Goal: Task Accomplishment & Management: Complete application form

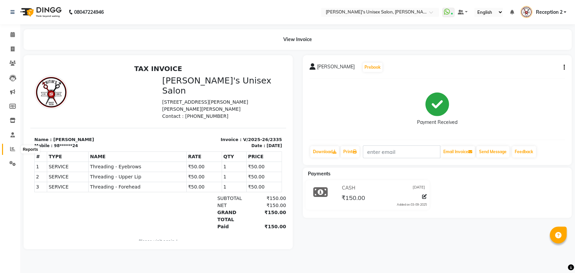
click at [15, 147] on span at bounding box center [13, 150] width 12 height 8
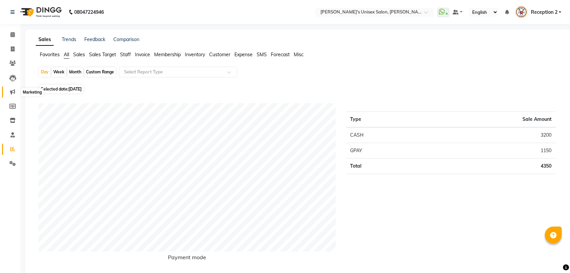
click at [13, 89] on span at bounding box center [13, 92] width 12 height 8
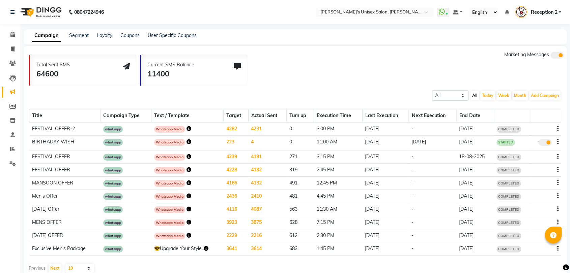
click at [259, 129] on td "4231" at bounding box center [267, 128] width 38 height 13
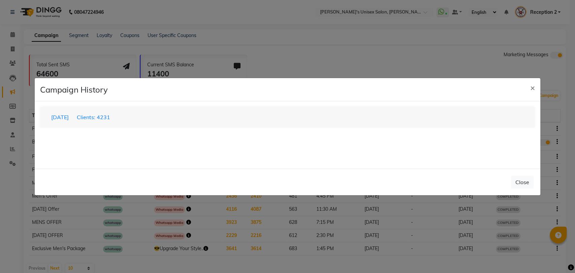
click at [142, 112] on div "03-09-2025 Clients: 4231" at bounding box center [287, 117] width 495 height 21
click at [115, 119] on button "03-09-2025 Clients: 4231" at bounding box center [81, 117] width 68 height 13
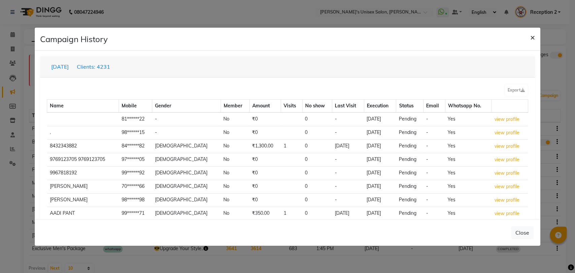
click at [531, 36] on span "×" at bounding box center [533, 37] width 5 height 10
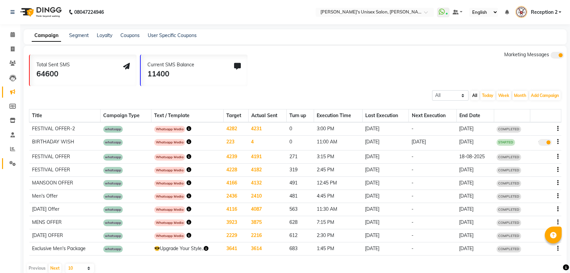
click at [5, 161] on link "Settings" at bounding box center [10, 163] width 16 height 11
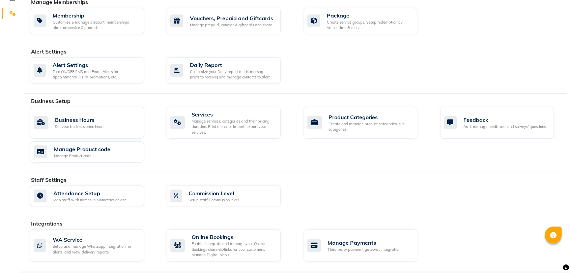
scroll to position [150, 0]
click at [97, 241] on div "WA Service" at bounding box center [96, 240] width 86 height 8
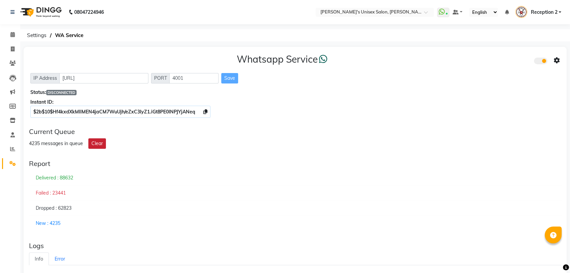
click at [100, 144] on button "Clear" at bounding box center [97, 144] width 18 height 10
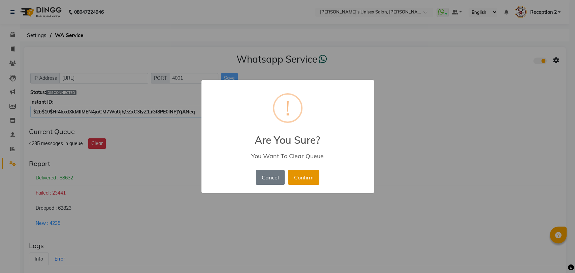
click at [305, 181] on button "Confirm" at bounding box center [303, 177] width 31 height 15
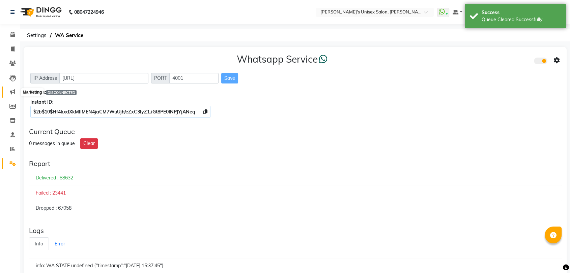
click at [14, 90] on icon at bounding box center [12, 91] width 5 height 5
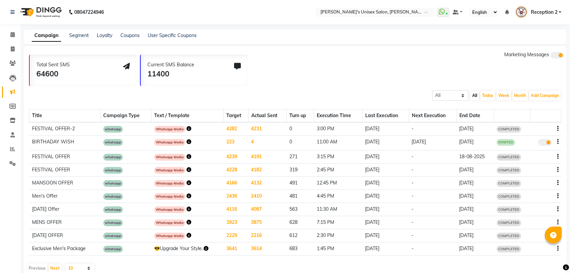
click at [186, 128] on icon "button" at bounding box center [188, 128] width 5 height 5
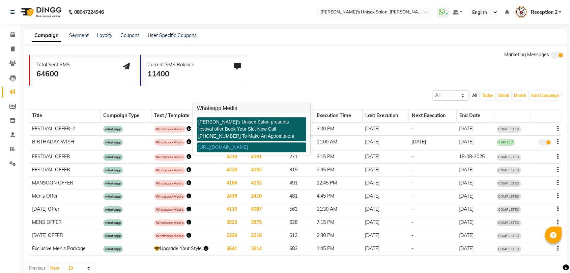
click at [197, 124] on div "[PERSON_NAME]'s Unisex Salon presents festival offer Book Your Slot Now Call [P…" at bounding box center [251, 129] width 109 height 24
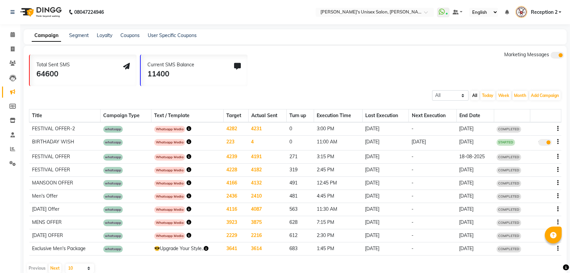
click at [187, 128] on icon "button" at bounding box center [188, 128] width 5 height 5
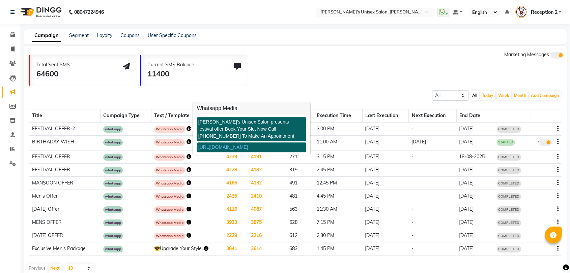
drag, startPoint x: 201, startPoint y: 121, endPoint x: 201, endPoint y: 117, distance: 4.1
click at [201, 117] on div "Nitin's Unisex Salon presents festival offer Book Your Slot Now Call 9967799241…" at bounding box center [251, 135] width 117 height 40
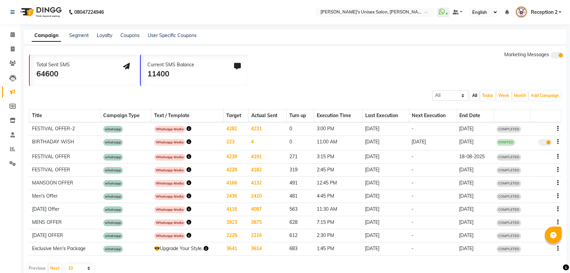
click at [188, 126] on icon "button" at bounding box center [188, 128] width 5 height 5
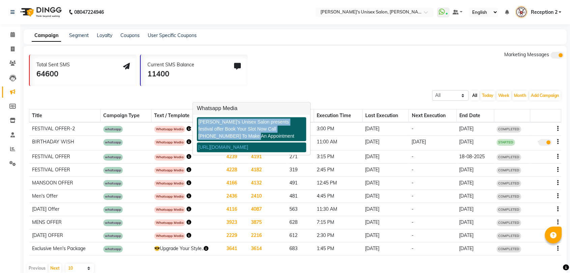
copy div "Nitin's Unisex Salon presents festival offer Book Your Slot Now Call 9967799241…"
drag, startPoint x: 198, startPoint y: 123, endPoint x: 222, endPoint y: 141, distance: 30.3
click at [222, 141] on div "Nitin's Unisex Salon presents festival offer Book Your Slot Now Call 9967799241…" at bounding box center [251, 134] width 109 height 35
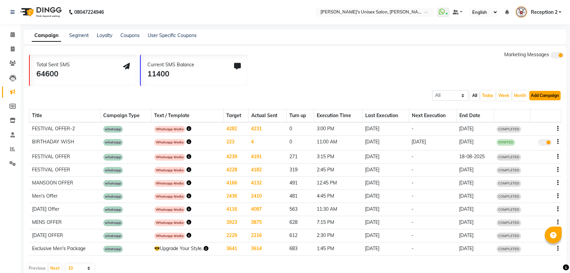
click at [547, 93] on button "Add Campaign" at bounding box center [544, 95] width 31 height 9
click at [536, 126] on div "WhatsApp (Direct)" at bounding box center [538, 127] width 57 height 10
select select "2"
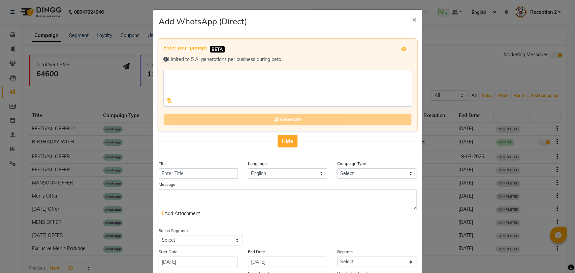
click at [288, 144] on button "Hide" at bounding box center [288, 141] width 20 height 13
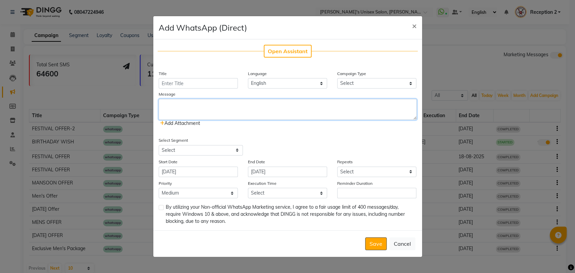
click at [205, 106] on textarea at bounding box center [288, 109] width 258 height 21
paste textarea "Nitin's Unisex Salon presents festival offer Book Your Slot Now Call 9967799241…"
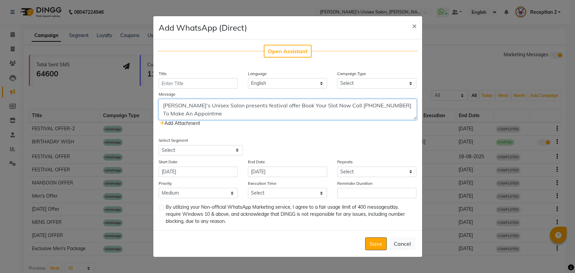
type textarea "Nitin's Unisex Salon presents festival offer Book Your Slot Now Call 9967799241…"
click at [205, 80] on input "Title" at bounding box center [198, 83] width 79 height 10
type input "FESTIVAL OFFER-2"
click at [350, 81] on select "Select Birthday Anniversary Promotional Service reminder" at bounding box center [376, 83] width 79 height 10
select select "3"
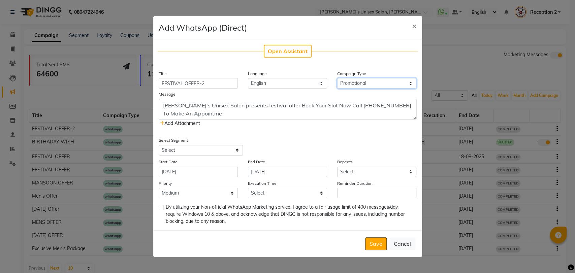
click at [337, 78] on select "Select Birthday Anniversary Promotional Service reminder" at bounding box center [376, 83] width 79 height 10
click at [164, 124] on span "Add Attachment" at bounding box center [180, 123] width 40 height 6
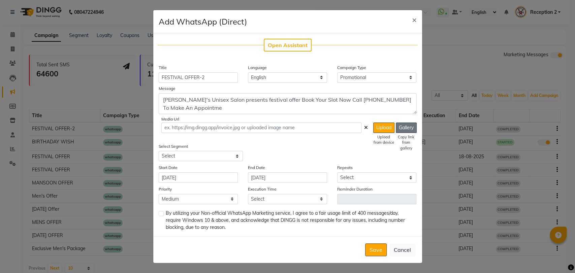
click at [402, 123] on button "Gallery" at bounding box center [406, 128] width 21 height 10
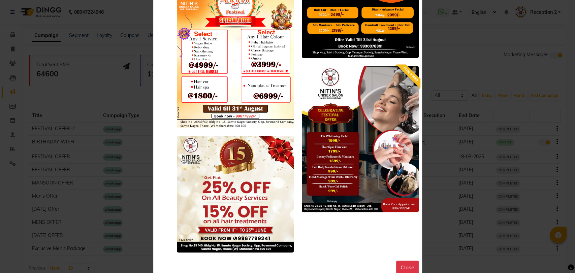
scroll to position [7542, 0]
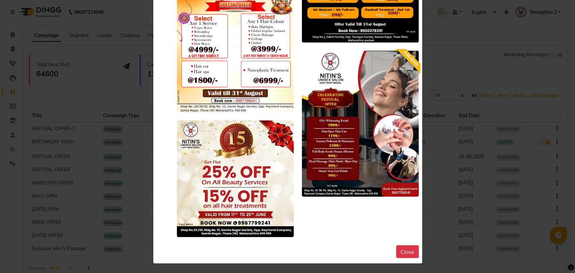
click at [335, 123] on img at bounding box center [360, 124] width 117 height 146
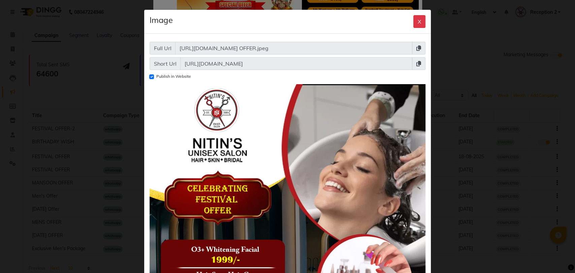
click at [335, 123] on img at bounding box center [288, 256] width 276 height 345
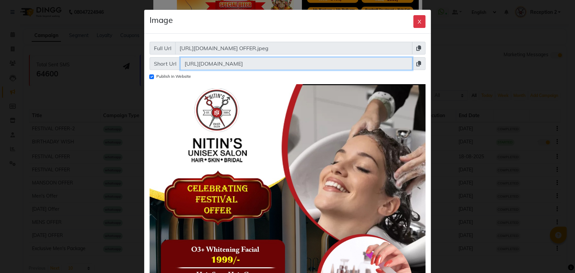
click at [186, 63] on input "[URL][DOMAIN_NAME]" at bounding box center [296, 63] width 233 height 13
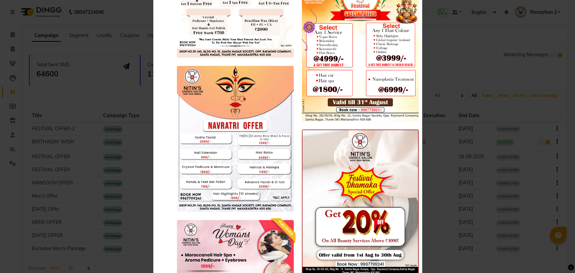
scroll to position [5905, 0]
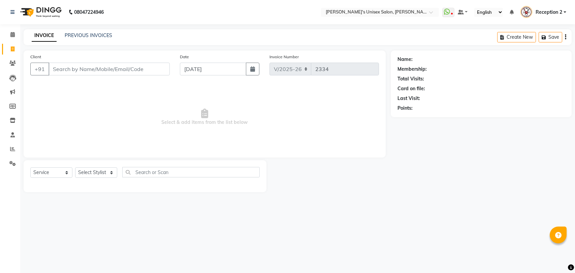
select select "62"
select select "service"
click at [11, 87] on link "Marketing" at bounding box center [10, 92] width 16 height 11
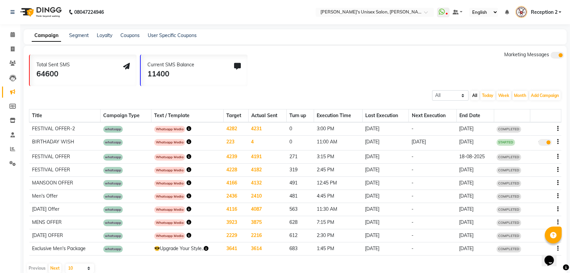
click at [186, 128] on icon "button" at bounding box center [188, 128] width 5 height 5
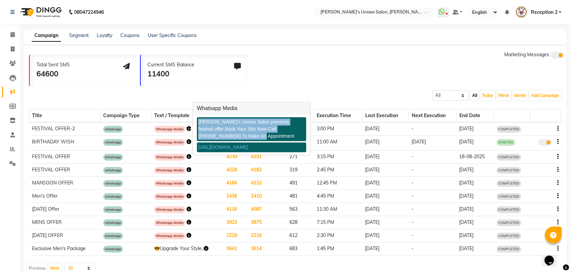
copy div "[PERSON_NAME]'s Unisex Salon presents festival offer Book Your Slot Now Call [P…"
drag, startPoint x: 199, startPoint y: 122, endPoint x: 232, endPoint y: 133, distance: 34.9
click at [232, 133] on div "[PERSON_NAME]'s Unisex Salon presents festival offer Book Your Slot Now Call [P…" at bounding box center [251, 129] width 109 height 24
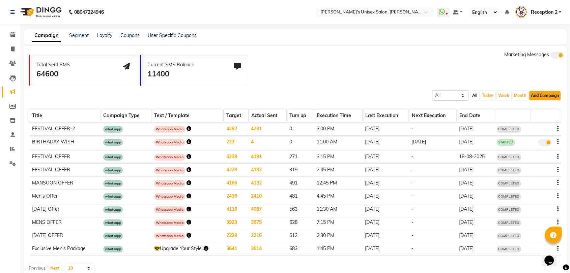
click at [541, 92] on button "Add Campaign" at bounding box center [544, 95] width 31 height 9
click at [542, 129] on div "WhatsApp (Direct)" at bounding box center [538, 127] width 57 height 10
select select "2"
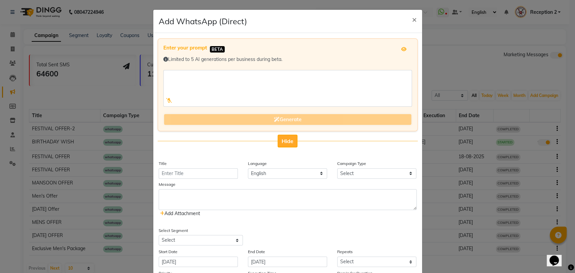
drag, startPoint x: 293, startPoint y: 133, endPoint x: 288, endPoint y: 140, distance: 8.3
click at [288, 140] on div "Enter your prompt BETA Limited to 5 AI generations per business during beta. Ge…" at bounding box center [288, 92] width 260 height 109
click at [288, 140] on span "Hide" at bounding box center [288, 141] width 12 height 7
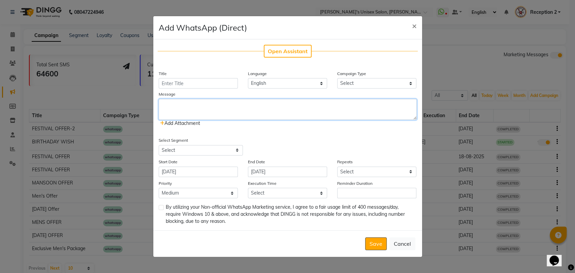
click at [218, 104] on textarea at bounding box center [288, 109] width 258 height 21
paste textarea "[PERSON_NAME]'s Unisex Salon presents festival offer Book Your Slot Now Call [P…"
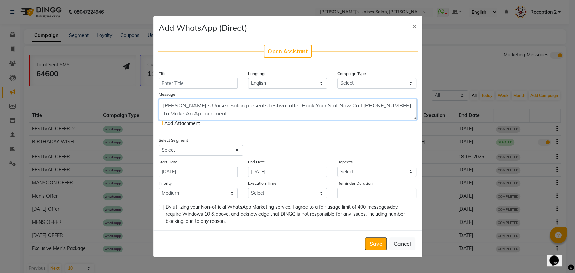
type textarea "[PERSON_NAME]'s Unisex Salon presents festival offer Book Your Slot Now Call [P…"
click at [205, 79] on input "Title" at bounding box center [198, 83] width 79 height 10
type input "FESTIVAL OFFER-2"
click at [365, 89] on div "Open Assistant Title FESTIVAL OFFER-2 Language English Campaign Type Select Bir…" at bounding box center [287, 134] width 269 height 191
click at [362, 77] on div "Campaign Type Select Birthday Anniversary Promotional Service reminder" at bounding box center [376, 79] width 89 height 19
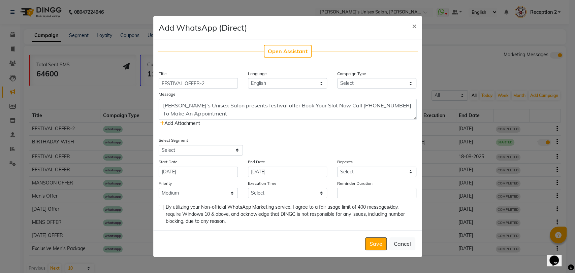
click at [357, 78] on div "Campaign Type Select Birthday Anniversary Promotional Service reminder" at bounding box center [376, 79] width 89 height 19
click at [350, 82] on select "Select Birthday Anniversary Promotional Service reminder" at bounding box center [376, 83] width 79 height 10
select select "3"
click at [337, 78] on select "Select Birthday Anniversary Promotional Service reminder" at bounding box center [376, 83] width 79 height 10
click at [223, 152] on select "Select All Customers All [DEMOGRAPHIC_DATA] Customer All [DEMOGRAPHIC_DATA] Cus…" at bounding box center [201, 150] width 84 height 10
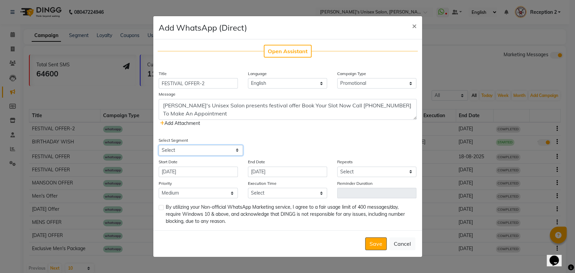
select select "1356"
click at [159, 145] on select "Select All Customers All [DEMOGRAPHIC_DATA] Customer All [DEMOGRAPHIC_DATA] Cus…" at bounding box center [201, 150] width 84 height 10
click at [208, 174] on input "[DATE]" at bounding box center [198, 172] width 79 height 10
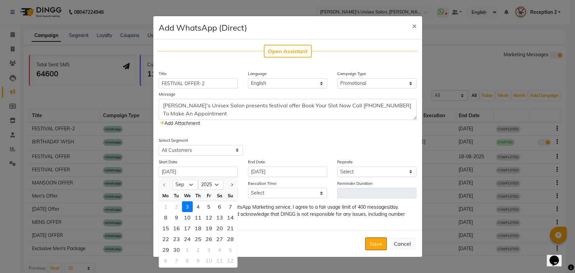
click at [186, 208] on div "3" at bounding box center [187, 207] width 11 height 11
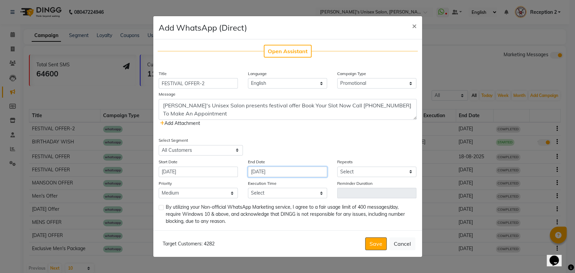
click at [284, 171] on input "[DATE]" at bounding box center [287, 172] width 79 height 10
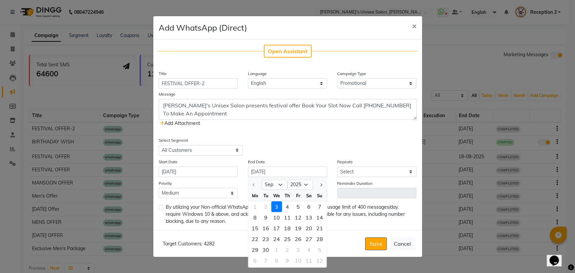
click at [275, 209] on div "3" at bounding box center [276, 207] width 11 height 11
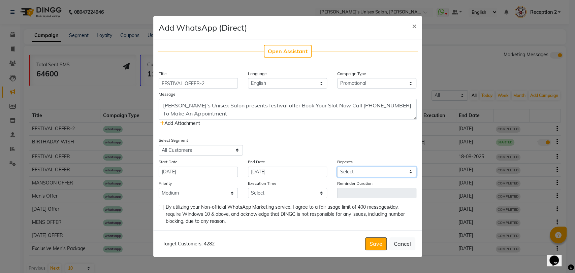
click at [342, 170] on select "Select Once Daily Alternate Day Weekly Monthly Yearly" at bounding box center [376, 172] width 79 height 10
select select "1"
click at [337, 167] on select "Select Once Daily Alternate Day Weekly Monthly Yearly" at bounding box center [376, 172] width 79 height 10
click at [285, 190] on select "Select 09:00 AM 09:15 AM 09:30 AM 09:45 AM 10:00 AM 10:15 AM 10:30 AM 10:45 AM …" at bounding box center [287, 193] width 79 height 10
select select "960"
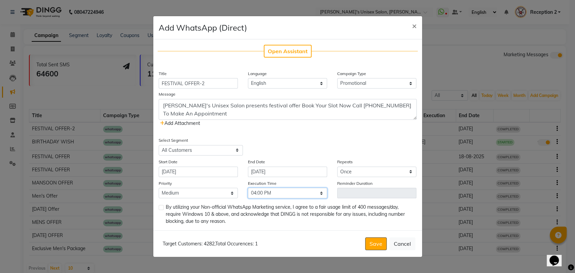
click at [248, 188] on select "Select 09:00 AM 09:15 AM 09:30 AM 09:45 AM 10:00 AM 10:15 AM 10:30 AM 10:45 AM …" at bounding box center [287, 193] width 79 height 10
click at [160, 210] on label at bounding box center [161, 207] width 5 height 5
click at [160, 210] on input "checkbox" at bounding box center [161, 208] width 4 height 4
checkbox input "true"
click at [166, 124] on span "Add Attachment" at bounding box center [180, 123] width 40 height 6
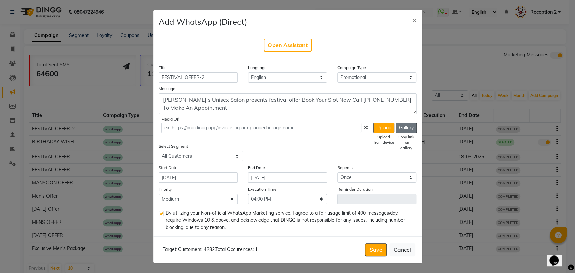
click at [403, 125] on button "Gallery" at bounding box center [406, 128] width 21 height 10
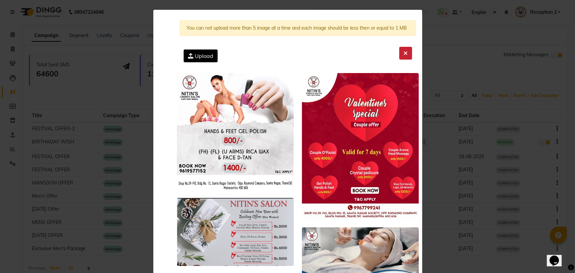
click at [404, 52] on icon at bounding box center [406, 53] width 4 height 5
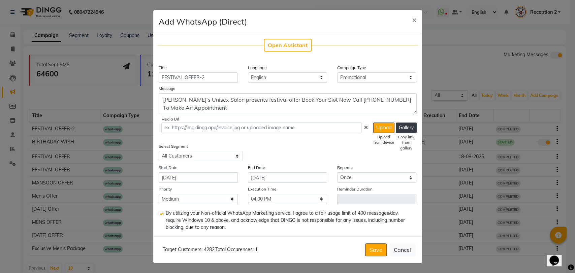
click at [398, 134] on div "Copy link from gallery" at bounding box center [406, 142] width 21 height 17
click at [403, 131] on button "Gallery" at bounding box center [406, 128] width 21 height 10
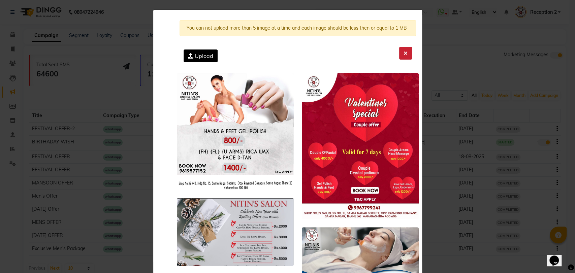
click at [407, 50] on button at bounding box center [405, 53] width 13 height 13
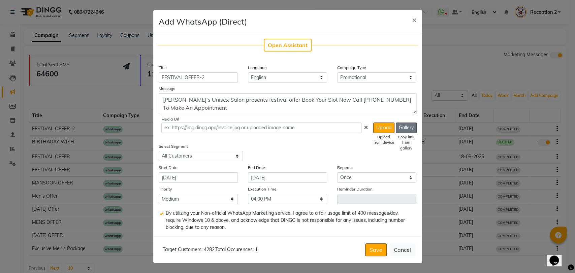
click at [413, 123] on button "Gallery" at bounding box center [406, 128] width 21 height 10
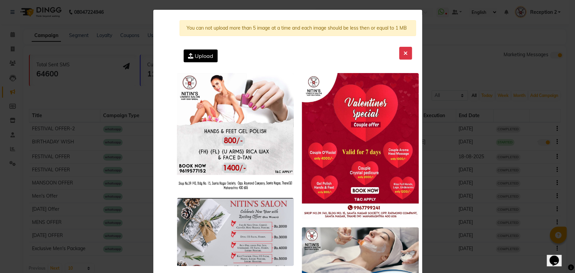
click at [200, 57] on span "Upload" at bounding box center [204, 56] width 19 height 7
click at [0, 0] on input "Upload" at bounding box center [0, 0] width 0 height 0
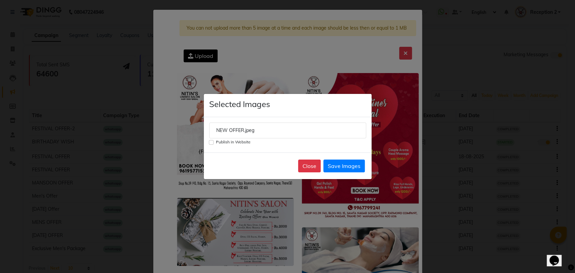
click at [212, 141] on input "Publish in Website" at bounding box center [211, 142] width 5 height 5
click at [349, 165] on button "Save Images" at bounding box center [344, 166] width 41 height 13
checkbox input "false"
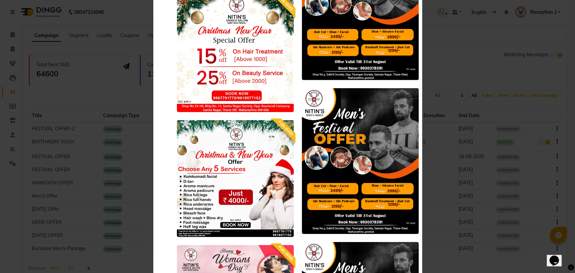
scroll to position [7655, 0]
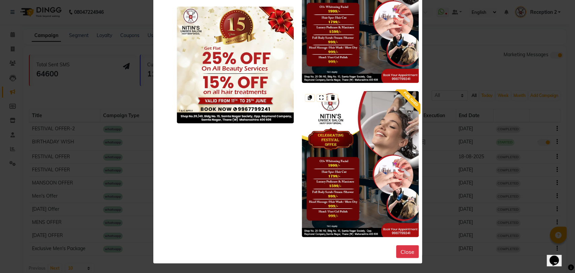
click at [380, 184] on img at bounding box center [360, 164] width 117 height 146
click at [374, 52] on img at bounding box center [360, 10] width 117 height 146
click at [392, 164] on img at bounding box center [360, 164] width 117 height 146
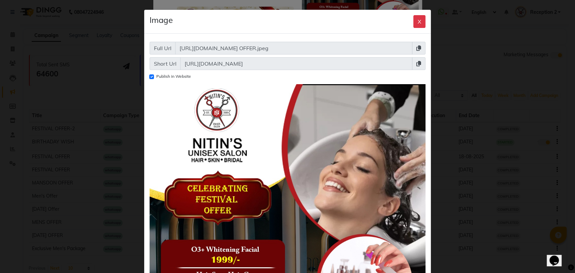
click at [413, 60] on span at bounding box center [418, 63] width 13 height 13
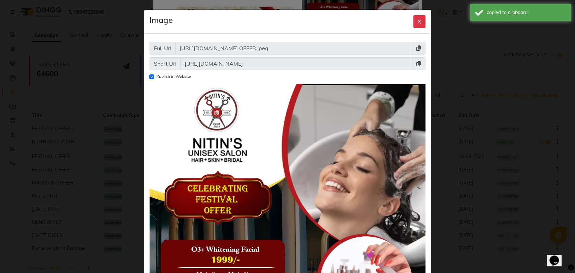
click at [417, 61] on icon at bounding box center [419, 63] width 5 height 5
click at [263, 56] on div "Full Url https://img.dingg.app/nitin's_unisex_salon_samta_nagar/images/FESTIVAL…" at bounding box center [287, 234] width 287 height 401
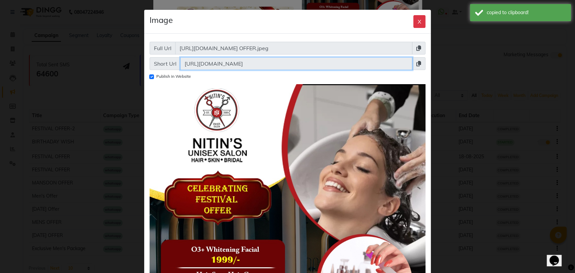
click at [262, 60] on input "[URL][DOMAIN_NAME]" at bounding box center [296, 63] width 233 height 13
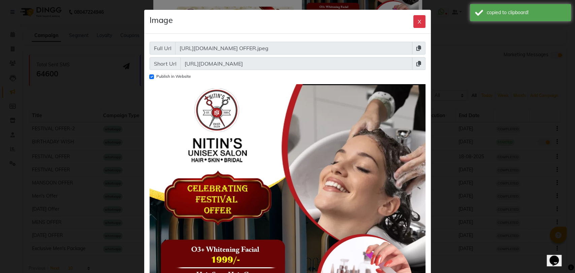
click at [270, 81] on div "Publish in Website" at bounding box center [288, 77] width 276 height 8
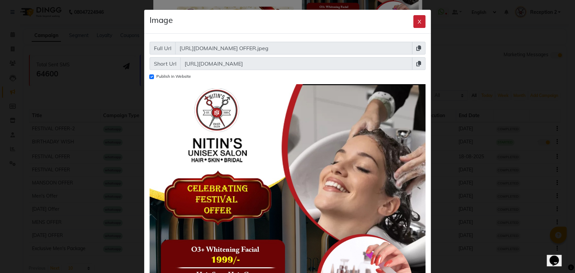
click at [418, 24] on button "X" at bounding box center [420, 21] width 12 height 13
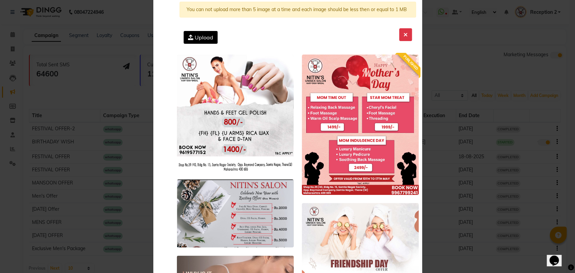
scroll to position [0, 0]
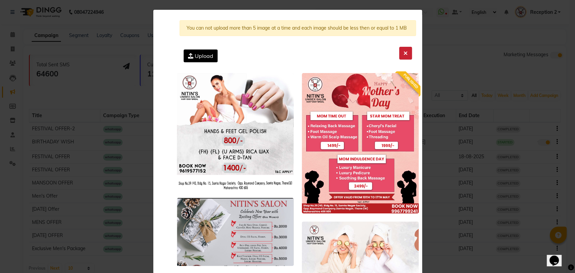
click at [405, 52] on button at bounding box center [405, 53] width 13 height 13
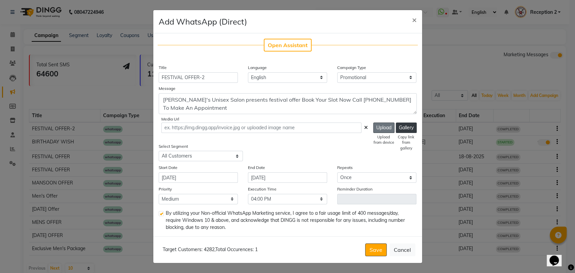
click at [379, 126] on button "Upload" at bounding box center [383, 128] width 21 height 10
type input "https://ww4.in/ZHroBC"
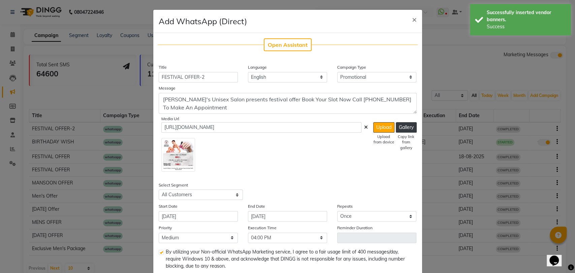
scroll to position [38, 0]
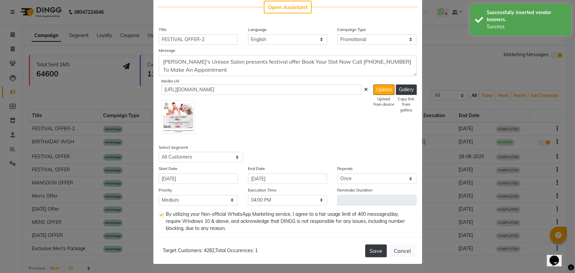
click at [375, 254] on button "Save" at bounding box center [376, 251] width 22 height 13
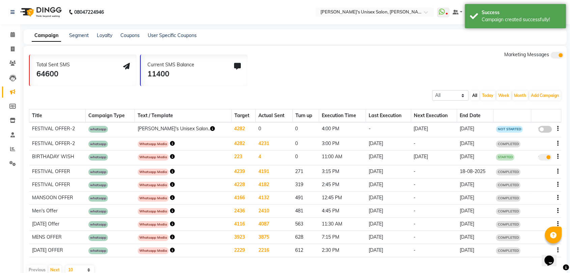
click at [546, 129] on span at bounding box center [544, 129] width 13 height 7
click at [547, 130] on input "false" at bounding box center [547, 130] width 0 height 0
select select "3"
select select "1356"
select select "1"
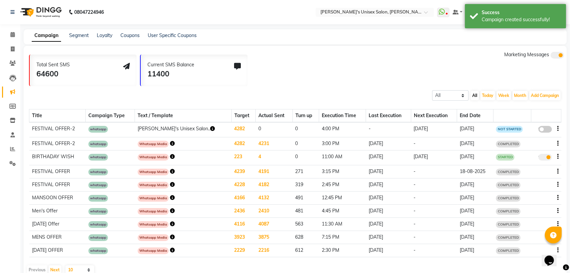
select select "2"
select select "960"
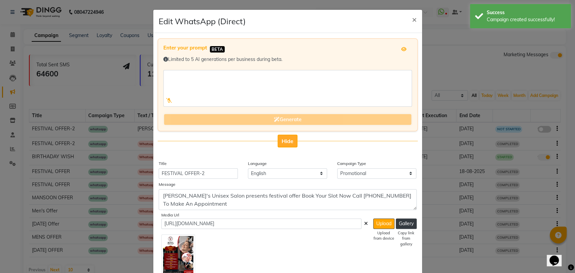
click at [288, 138] on span "Hide" at bounding box center [288, 141] width 12 height 7
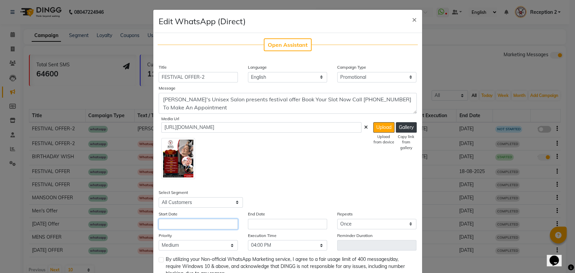
click at [205, 219] on input "text" at bounding box center [198, 224] width 79 height 10
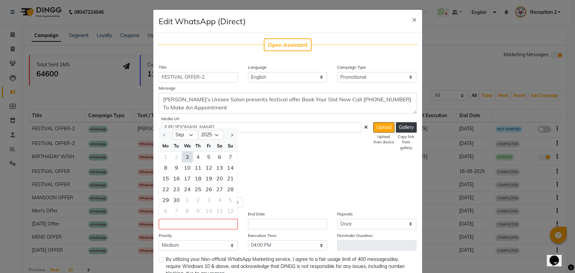
click at [182, 155] on div "3" at bounding box center [187, 157] width 11 height 11
type input "[DATE]"
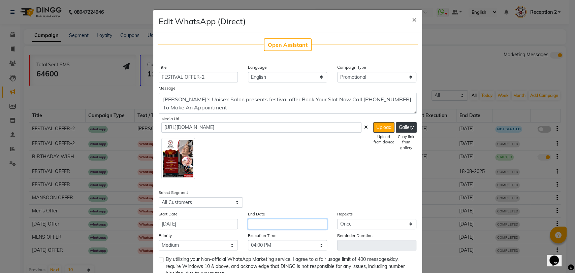
click at [280, 221] on input "text" at bounding box center [287, 224] width 79 height 10
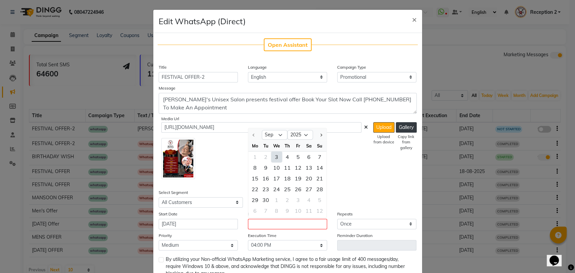
click at [274, 154] on div "3" at bounding box center [276, 157] width 11 height 11
type input "[DATE]"
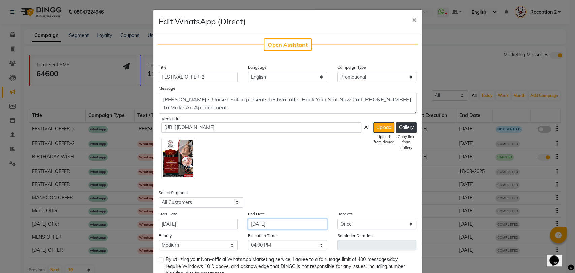
scroll to position [45, 0]
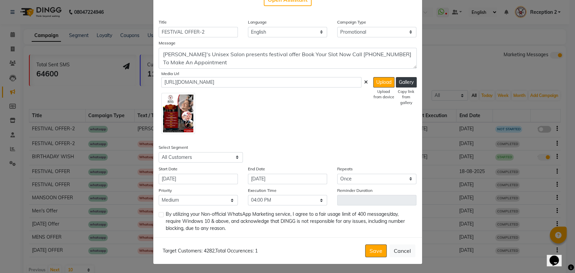
click at [159, 214] on label at bounding box center [161, 214] width 5 height 5
click at [159, 214] on input "checkbox" at bounding box center [161, 215] width 4 height 4
checkbox input "true"
click at [378, 256] on button "Save" at bounding box center [376, 251] width 22 height 13
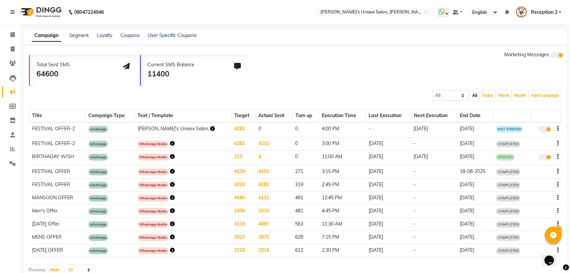
click at [557, 129] on icon "button" at bounding box center [557, 129] width 1 height 0
click at [536, 123] on div "Edit" at bounding box center [539, 125] width 21 height 8
select select "3"
select select "1356"
select select "1"
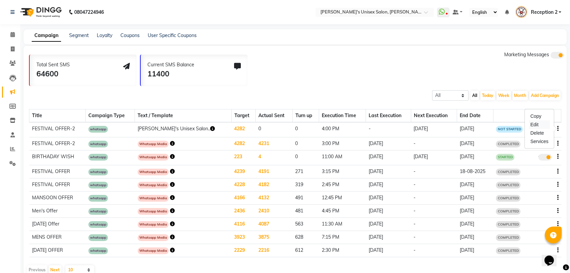
select select "2"
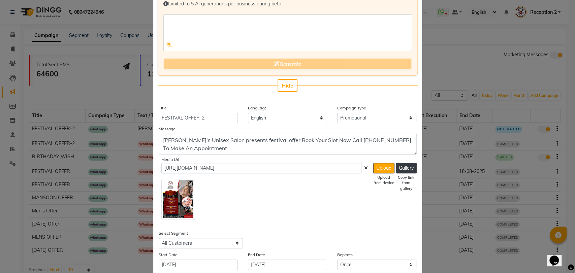
scroll to position [63, 0]
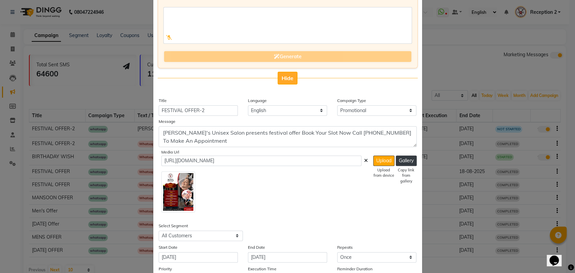
click at [287, 77] on span "Hide" at bounding box center [288, 78] width 12 height 7
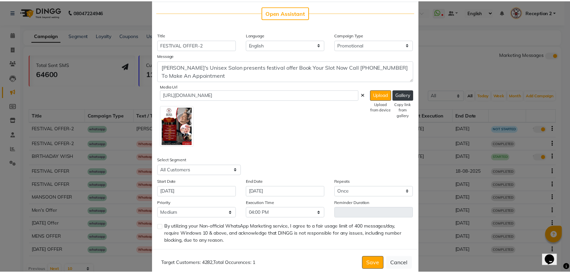
scroll to position [45, 0]
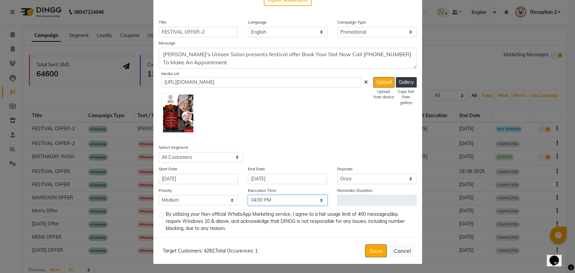
click at [274, 203] on select "Select 09:00 AM 09:15 AM 09:30 AM 09:45 AM 10:00 AM 10:15 AM 10:30 AM 10:45 AM …" at bounding box center [287, 200] width 79 height 10
select select "990"
click at [248, 195] on select "Select 09:00 AM 09:15 AM 09:30 AM 09:45 AM 10:00 AM 10:15 AM 10:30 AM 10:45 AM …" at bounding box center [287, 200] width 79 height 10
click at [159, 214] on label at bounding box center [161, 214] width 5 height 5
click at [159, 214] on input "checkbox" at bounding box center [161, 215] width 4 height 4
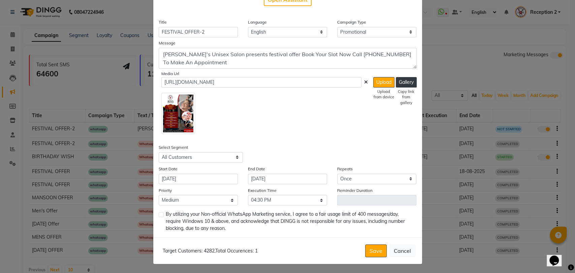
checkbox input "true"
click at [396, 249] on button "Cancel" at bounding box center [403, 251] width 26 height 13
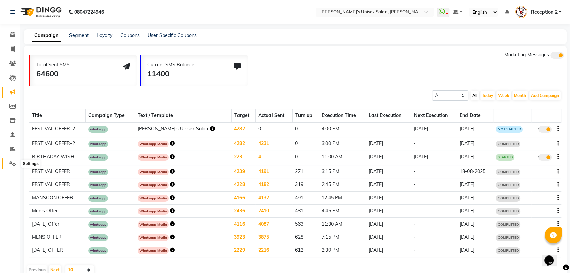
click at [13, 166] on icon at bounding box center [12, 163] width 6 height 5
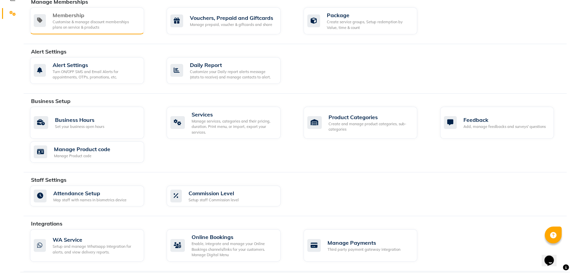
scroll to position [150, 0]
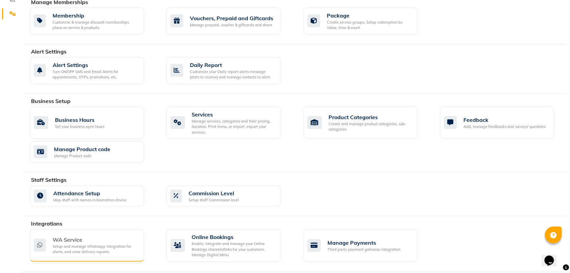
click at [84, 245] on div "Setup and manage Whatsapp Integration for alerts, and view delivery reports." at bounding box center [96, 249] width 86 height 11
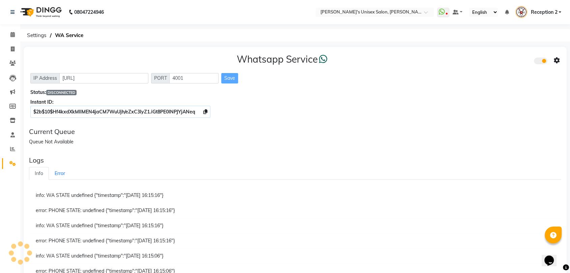
scroll to position [81, 0]
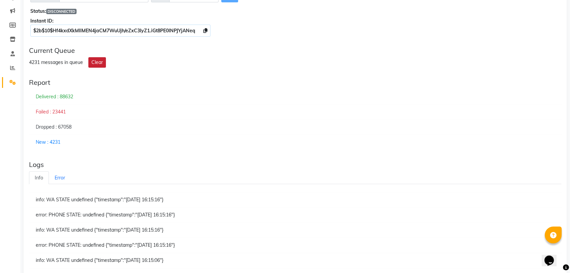
click at [95, 58] on button "Clear" at bounding box center [97, 62] width 18 height 10
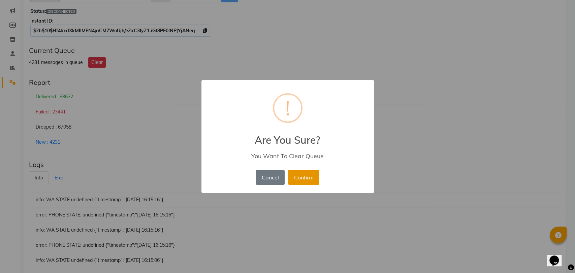
click at [307, 172] on button "Confirm" at bounding box center [303, 177] width 31 height 15
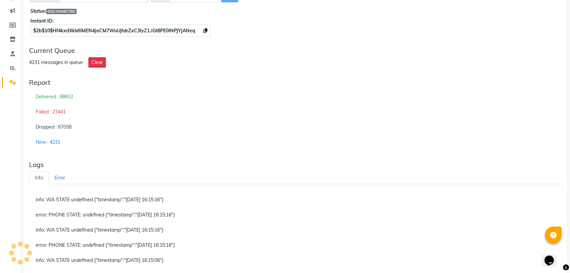
scroll to position [0, 0]
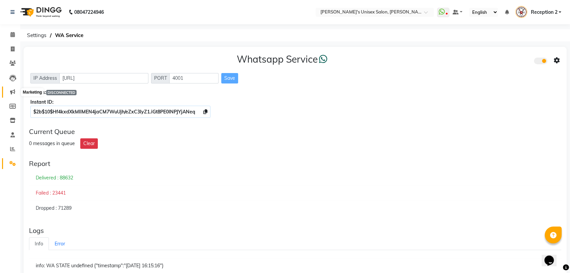
click at [13, 90] on icon at bounding box center [12, 91] width 5 height 5
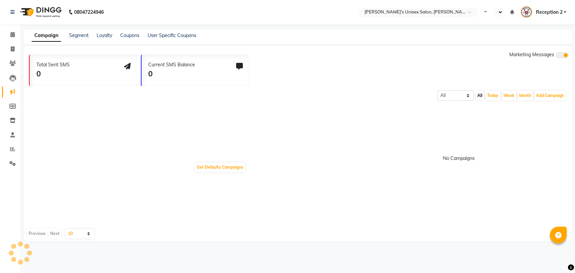
select select "en"
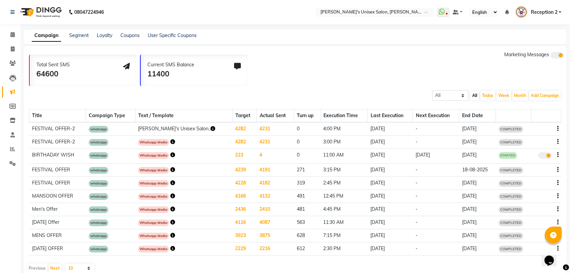
click at [557, 129] on icon "button" at bounding box center [557, 129] width 1 height 0
click at [533, 121] on div "Copy" at bounding box center [539, 120] width 21 height 8
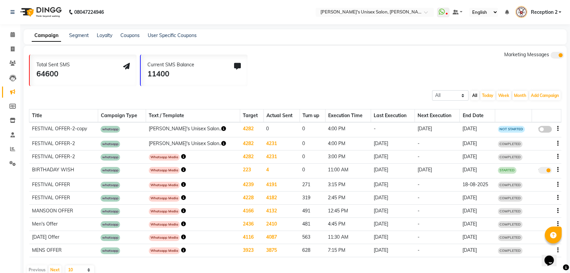
click at [542, 129] on span at bounding box center [544, 129] width 13 height 7
click at [547, 130] on input "false" at bounding box center [547, 130] width 0 height 0
select select "3"
select select "1356"
select select "1"
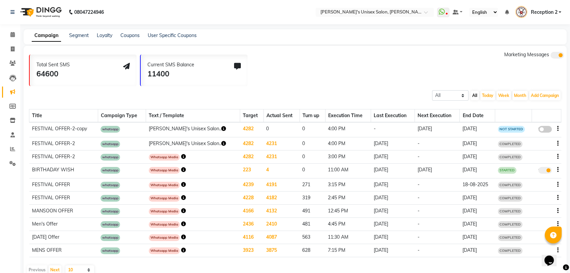
select select "2"
select select "960"
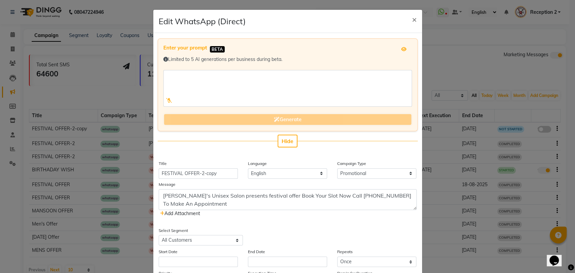
click at [281, 131] on div "Enter your prompt BETA Limited to 5 AI generations per business during beta. Ge…" at bounding box center [288, 92] width 260 height 109
click at [282, 135] on button "Hide" at bounding box center [288, 141] width 20 height 13
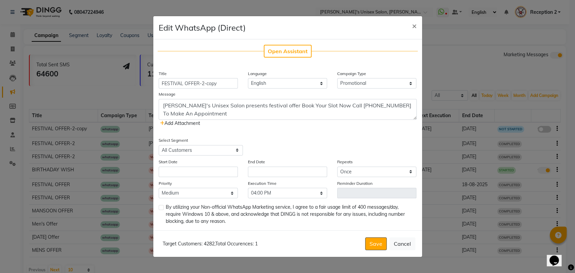
click at [163, 122] on icon at bounding box center [162, 123] width 4 height 5
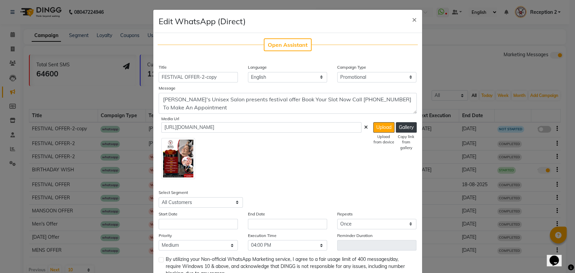
click at [213, 208] on div "Open Assistant Title FESTIVAL OFFER-2-copy Language English Campaign Type Selec…" at bounding box center [287, 158] width 269 height 250
click at [213, 204] on select "Select All Customers All [DEMOGRAPHIC_DATA] Customer All [DEMOGRAPHIC_DATA] Cus…" at bounding box center [201, 203] width 84 height 10
click at [159, 198] on select "Select All Customers All [DEMOGRAPHIC_DATA] Customer All [DEMOGRAPHIC_DATA] Cus…" at bounding box center [201, 203] width 84 height 10
click at [189, 222] on input "text" at bounding box center [198, 224] width 79 height 10
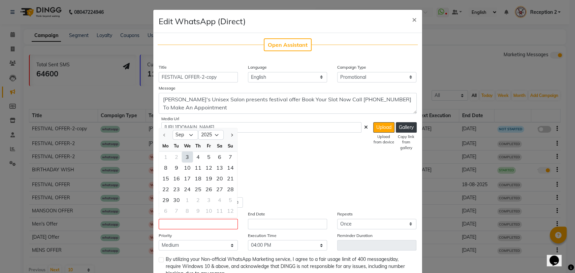
click at [185, 154] on div "3" at bounding box center [187, 157] width 11 height 11
type input "[DATE]"
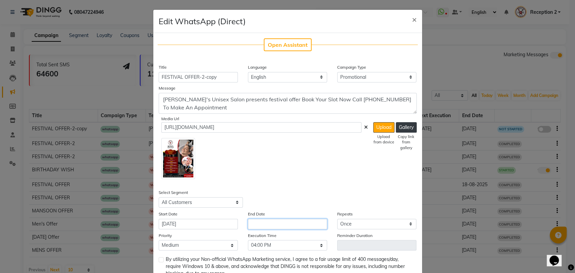
click at [264, 228] on input "text" at bounding box center [287, 224] width 79 height 10
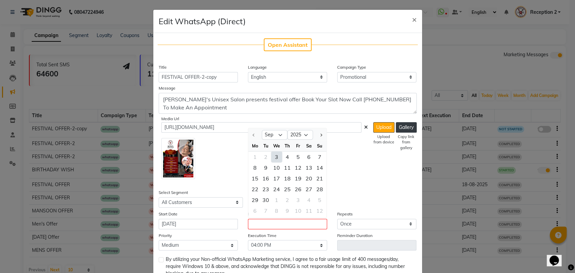
click at [274, 158] on div "3" at bounding box center [276, 157] width 11 height 11
type input "[DATE]"
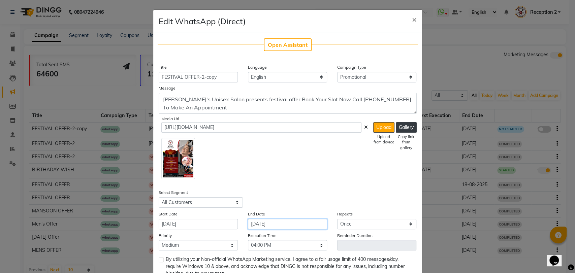
scroll to position [45, 0]
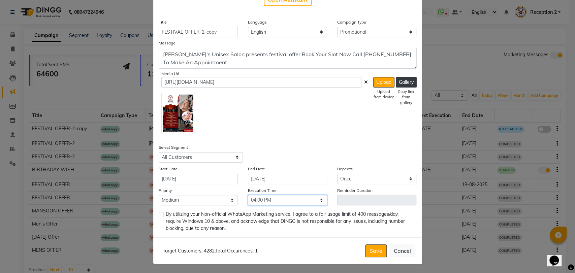
click at [260, 196] on select "Select 09:00 AM 09:15 AM 09:30 AM 09:45 AM 10:00 AM 10:15 AM 10:30 AM 10:45 AM …" at bounding box center [287, 200] width 79 height 10
select select "1050"
click at [248, 195] on select "Select 09:00 AM 09:15 AM 09:30 AM 09:45 AM 10:00 AM 10:15 AM 10:30 AM 10:45 AM …" at bounding box center [287, 200] width 79 height 10
click at [159, 214] on label at bounding box center [161, 214] width 5 height 5
click at [159, 214] on input "checkbox" at bounding box center [161, 215] width 4 height 4
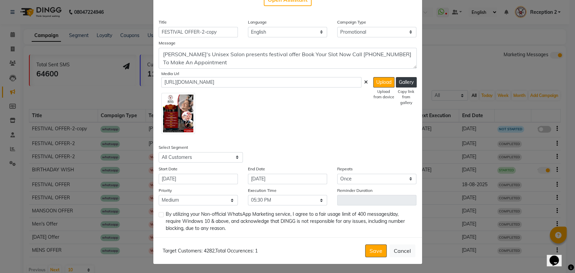
checkbox input "true"
click at [375, 253] on button "Save" at bounding box center [376, 251] width 22 height 13
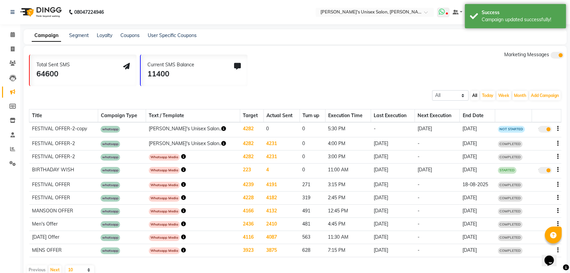
click at [445, 13] on icon at bounding box center [442, 11] width 6 height 7
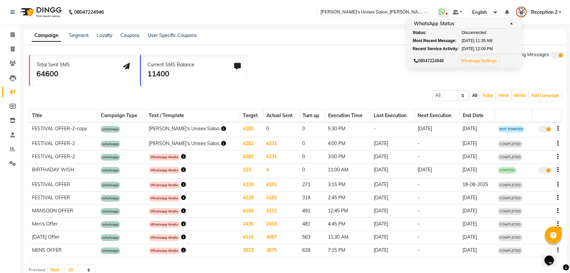
click at [544, 127] on span at bounding box center [544, 129] width 13 height 7
click at [545, 130] on input "true" at bounding box center [545, 130] width 0 height 0
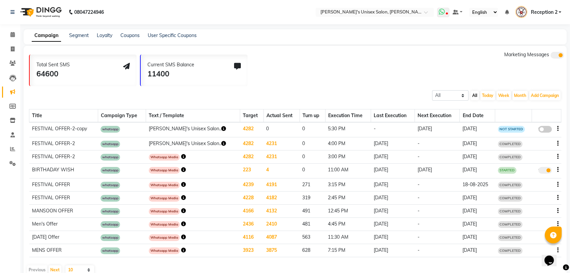
click at [447, 9] on span at bounding box center [443, 12] width 12 height 9
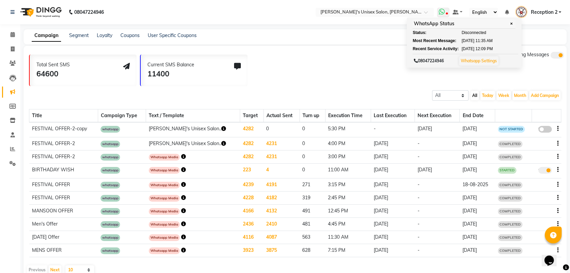
click at [475, 60] on link "Whatsapp Settings" at bounding box center [478, 60] width 36 height 5
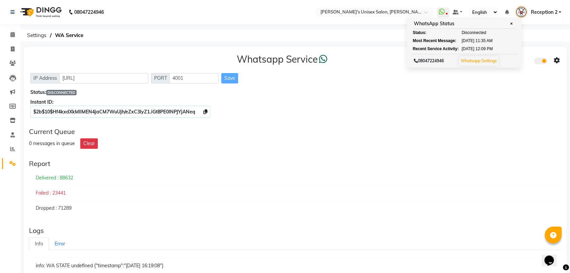
click at [477, 114] on div "$2b$10$Hf4kxdXkMIIMEN4jaCM7WuUjh/eZxC3IyZ1.iGt8PE0INPJYjANeq" at bounding box center [294, 112] width 529 height 7
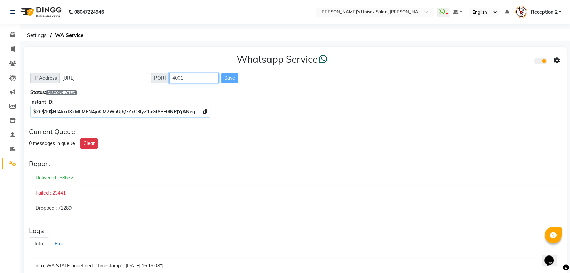
drag, startPoint x: 332, startPoint y: 266, endPoint x: 187, endPoint y: 74, distance: 240.5
click at [187, 74] on input "4001" at bounding box center [193, 78] width 49 height 10
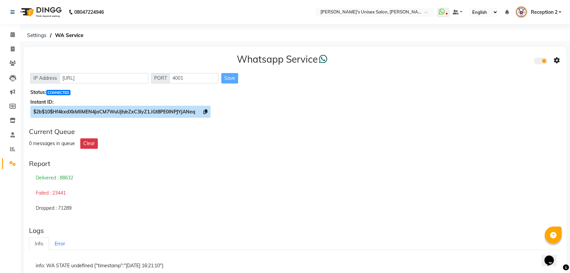
click at [206, 111] on icon at bounding box center [205, 112] width 4 height 5
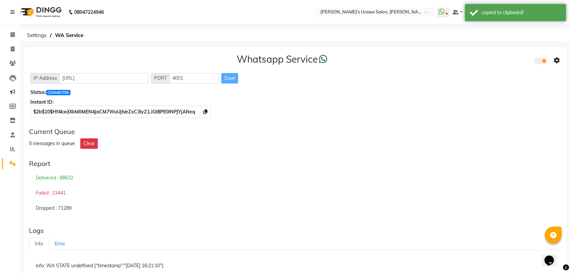
click at [558, 60] on icon at bounding box center [556, 61] width 6 height 6
click at [479, 54] on div "Whatsapp Settings" at bounding box center [507, 53] width 77 height 8
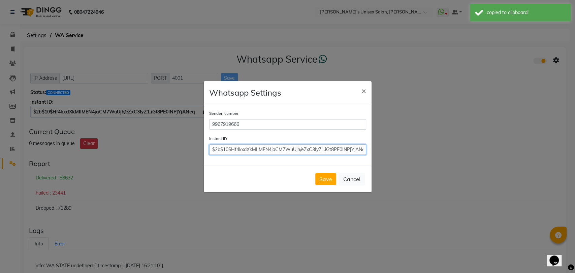
click at [308, 152] on input "$2b$10$Hf4kxdXkMIIMEN4jaCM7WuUjh/eZxC3IyZ1.iGt8PE0INPJYjANeq" at bounding box center [287, 150] width 157 height 10
paste input "$2b$10$Hf4kxdXkMIIMEN4jaCM7WuUjh/eZxC3IyZ1.iGt8PE0INPJYjANeq"
type input "$2b$10$Hf4kxdXkMIIMEN4jaCM7WuUjh/eZxC3IyZ1.iGt8PE0INPJYjANeq"
click at [323, 176] on button "Save" at bounding box center [325, 179] width 21 height 12
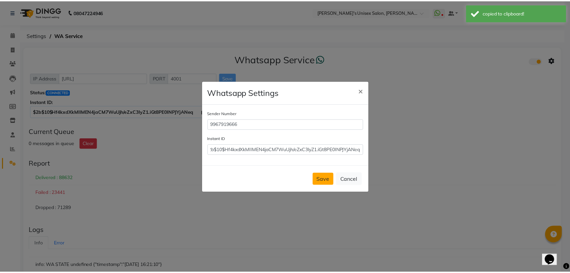
scroll to position [0, 0]
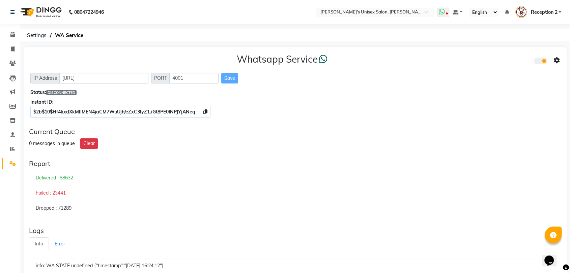
click at [442, 11] on icon at bounding box center [442, 11] width 6 height 7
click at [444, 10] on icon at bounding box center [442, 11] width 6 height 7
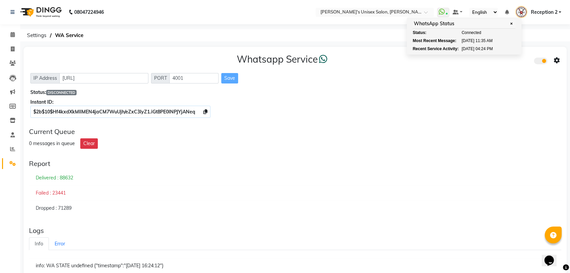
click at [280, 184] on div "Delivered : 88632" at bounding box center [295, 179] width 532 height 16
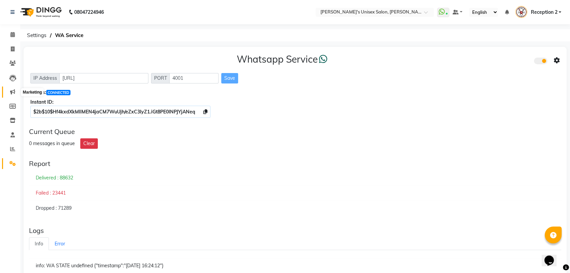
click at [15, 89] on span at bounding box center [13, 92] width 12 height 8
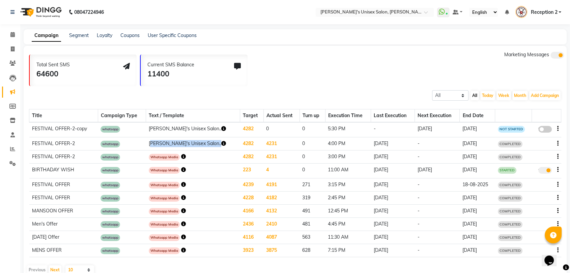
drag, startPoint x: 152, startPoint y: 143, endPoint x: 206, endPoint y: 149, distance: 54.3
click at [206, 149] on td "[PERSON_NAME]'s Unisex Salon.." at bounding box center [193, 143] width 94 height 13
click at [347, 87] on div "Total Sent SMS 64600 Current SMS Balance 11400 Marketing Messages All Scheduled…" at bounding box center [295, 162] width 543 height 232
click at [558, 129] on icon "button" at bounding box center [557, 129] width 1 height 0
click at [545, 134] on div "Delete" at bounding box center [539, 133] width 21 height 8
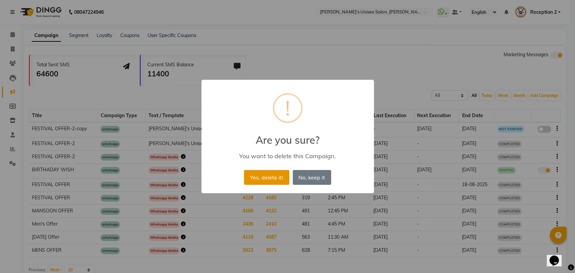
click at [287, 180] on button "Yes, delete it!" at bounding box center [266, 177] width 45 height 15
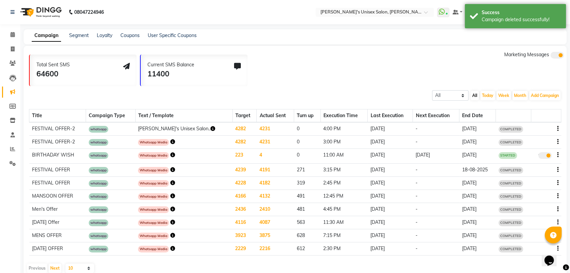
click at [557, 129] on icon "button" at bounding box center [557, 129] width 1 height 0
click at [538, 131] on div "Delete" at bounding box center [539, 129] width 21 height 8
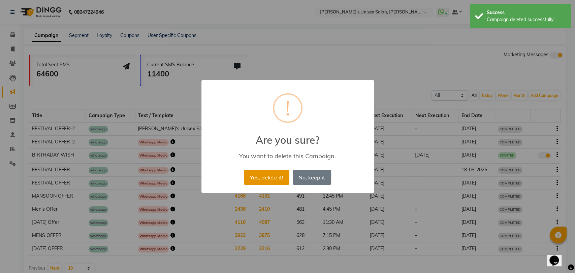
click at [269, 173] on button "Yes, delete it!" at bounding box center [266, 177] width 45 height 15
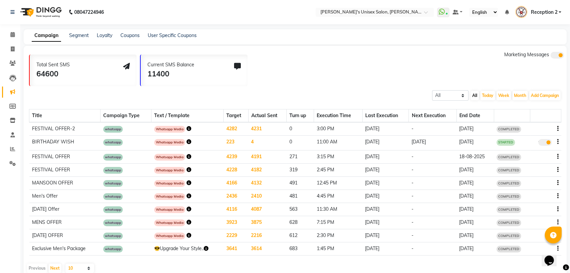
click at [238, 65] on icon at bounding box center [237, 66] width 7 height 7
click at [186, 128] on icon "button" at bounding box center [188, 128] width 5 height 5
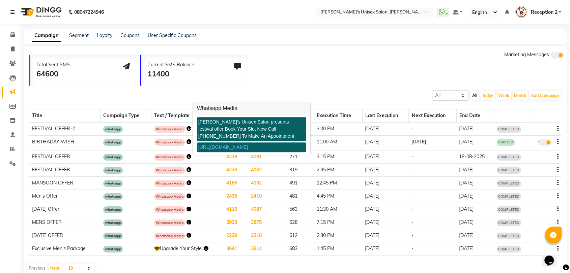
click at [230, 134] on div "[PERSON_NAME]'s Unisex Salon presents festival offer Book Your Slot Now Call [P…" at bounding box center [251, 129] width 109 height 24
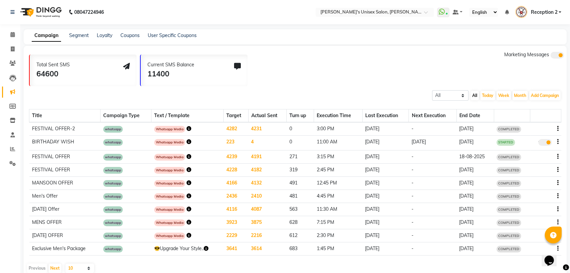
click at [187, 129] on icon "button" at bounding box center [188, 128] width 5 height 5
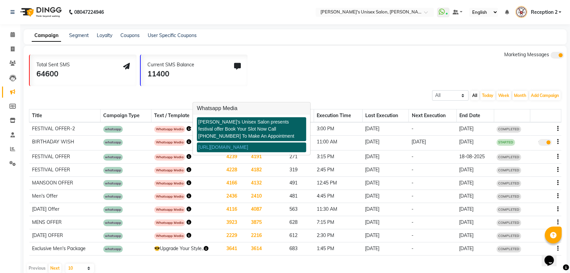
drag, startPoint x: 187, startPoint y: 128, endPoint x: 219, endPoint y: 137, distance: 33.5
click at [219, 137] on body "08047224946 Select Location × Nitin's Unisex Salon, Samta Nagar WhatsApp Status…" at bounding box center [285, 136] width 570 height 273
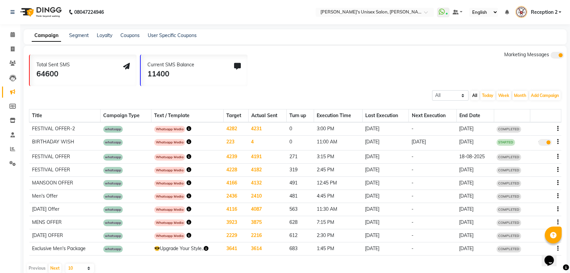
click at [186, 127] on icon "button" at bounding box center [188, 128] width 5 height 5
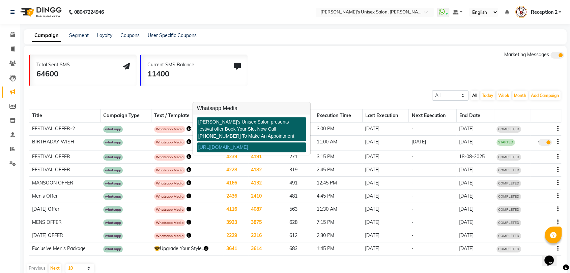
drag, startPoint x: 186, startPoint y: 127, endPoint x: 198, endPoint y: 122, distance: 12.9
click at [198, 122] on body "08047224946 Select Location × Nitin's Unisex Salon, Samta Nagar WhatsApp Status…" at bounding box center [285, 136] width 570 height 273
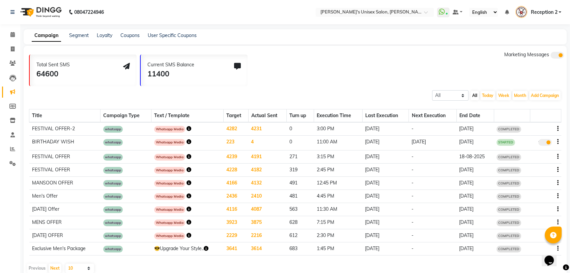
click at [186, 126] on icon "button" at bounding box center [188, 128] width 5 height 5
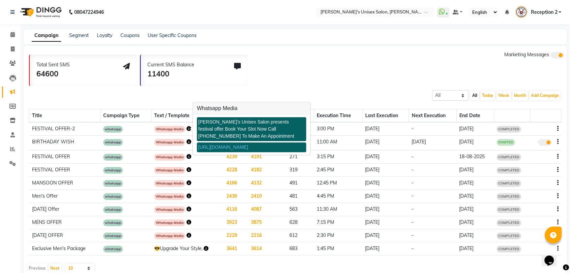
click at [186, 126] on icon "button" at bounding box center [188, 128] width 5 height 5
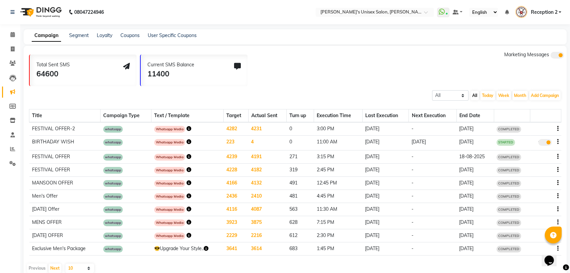
click at [186, 127] on icon "button" at bounding box center [188, 128] width 5 height 5
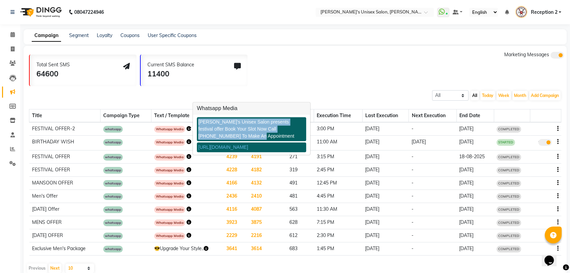
copy div "[PERSON_NAME]'s Unisex Salon presents festival offer Book Your Slot Now Call [P…"
drag, startPoint x: 199, startPoint y: 121, endPoint x: 227, endPoint y: 138, distance: 32.7
click at [227, 138] on div "[PERSON_NAME]'s Unisex Salon presents festival offer Book Your Slot Now Call [P…" at bounding box center [251, 129] width 109 height 24
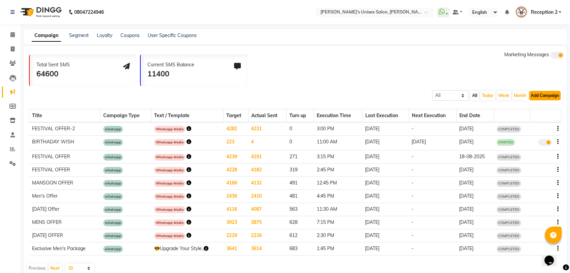
click at [545, 96] on button "Add Campaign" at bounding box center [544, 95] width 31 height 9
click at [543, 126] on div "WhatsApp (Direct)" at bounding box center [538, 127] width 57 height 10
select select "2"
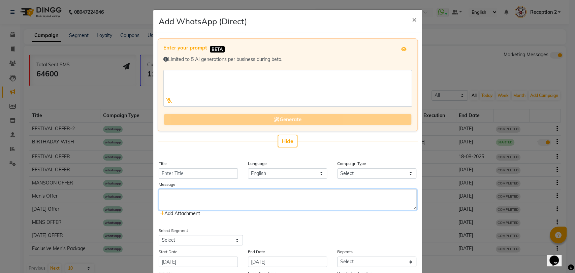
click at [256, 198] on textarea at bounding box center [288, 199] width 258 height 21
paste textarea "$2b$10$Hf4kxdXkMIIMEN4jaCM7WuUjh/eZxC3IyZ1.iGt8PE0INPJYjANeq"
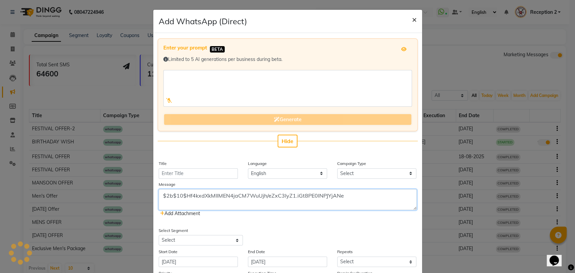
type textarea "$2b$10$Hf4kxdXkMIIMEN4jaCM7WuUjh/eZxC3IyZ1.iGt8PE0INPJYjANe"
click at [412, 21] on span "×" at bounding box center [414, 19] width 5 height 10
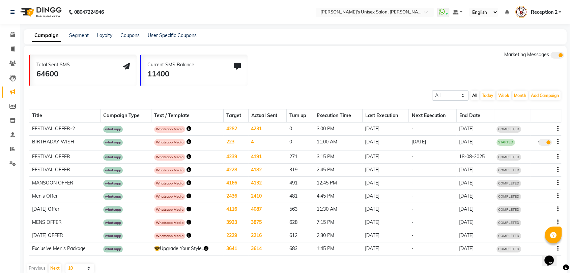
click at [186, 127] on icon "button" at bounding box center [188, 128] width 5 height 5
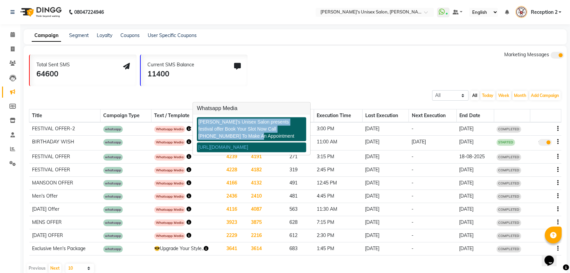
copy div "Nitin's Unisex Salon presents festival offer Book Your Slot Now Call 9967799241…"
drag, startPoint x: 199, startPoint y: 121, endPoint x: 224, endPoint y: 135, distance: 28.7
click at [224, 135] on div "[PERSON_NAME]'s Unisex Salon presents festival offer Book Your Slot Now Call [P…" at bounding box center [251, 129] width 109 height 24
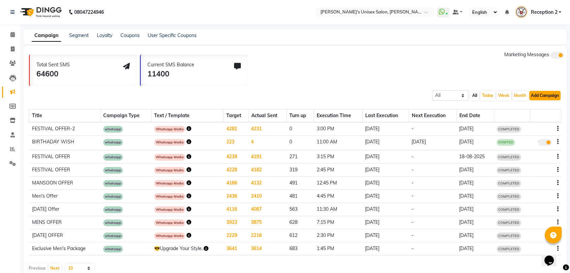
click at [533, 94] on button "Add Campaign" at bounding box center [544, 95] width 31 height 9
click at [535, 126] on div "WhatsApp (Direct)" at bounding box center [538, 127] width 57 height 10
select select "2"
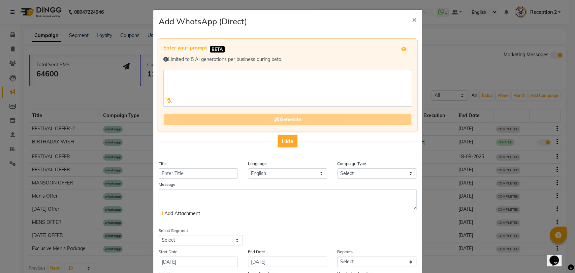
click at [285, 140] on span "Hide" at bounding box center [288, 141] width 12 height 7
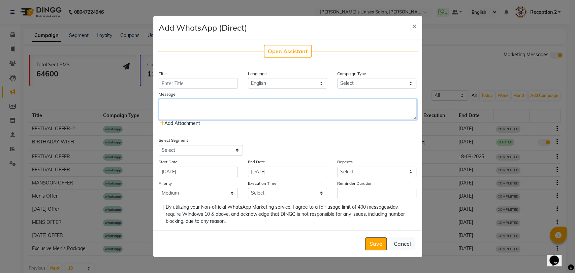
click at [229, 107] on textarea at bounding box center [288, 109] width 258 height 21
paste textarea "$2b$10$Hf4kxdXkMIIMEN4jaCM7WuUjh/eZxC3IyZ1.iGt8PE0INPJYjANeq"
type textarea "$2b$10$Hf4kxdXkMIIMEN4jaCM7WuUjh/eZxC3IyZ1.iGt8PE0INPJYjANeq"
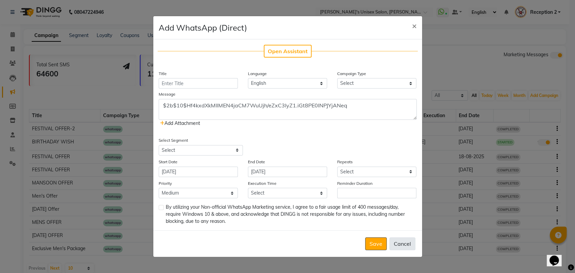
click at [396, 241] on button "Cancel" at bounding box center [403, 244] width 26 height 13
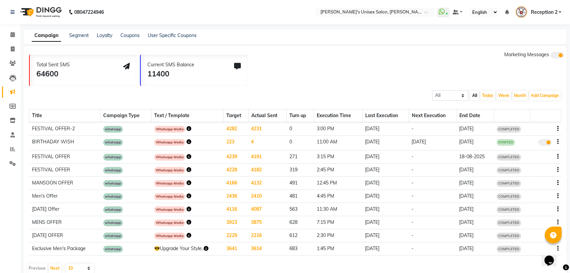
click at [188, 129] on icon "button" at bounding box center [188, 128] width 5 height 5
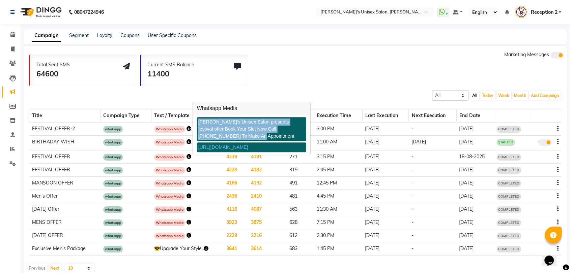
copy div "[PERSON_NAME]'s Unisex Salon presents festival offer Book Your Slot Now Call [P…"
drag, startPoint x: 199, startPoint y: 123, endPoint x: 231, endPoint y: 133, distance: 33.7
click at [231, 133] on div "[PERSON_NAME]'s Unisex Salon presents festival offer Book Your Slot Now Call [P…" at bounding box center [251, 129] width 109 height 24
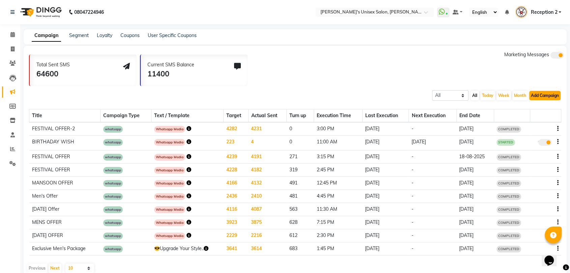
click at [539, 95] on button "Add Campaign" at bounding box center [544, 95] width 31 height 9
click at [533, 129] on div "WhatsApp (Direct)" at bounding box center [538, 127] width 57 height 10
select select "2"
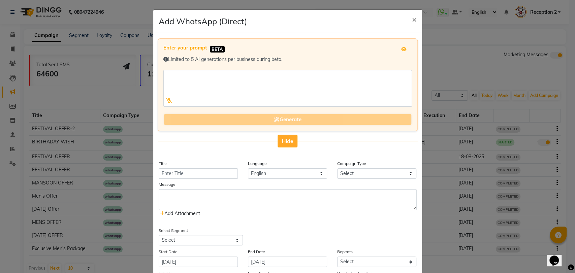
click at [285, 140] on span "Hide" at bounding box center [288, 141] width 12 height 7
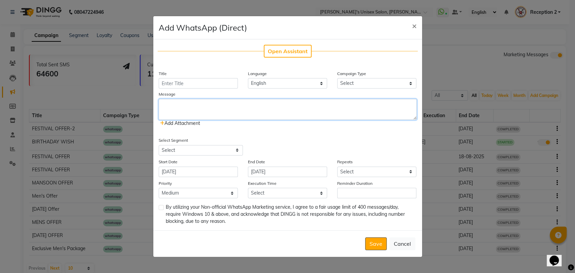
click at [252, 106] on textarea at bounding box center [288, 109] width 258 height 21
paste textarea "[PERSON_NAME]'s Unisex Salon presents festival offer Book Your Slot Now Call [P…"
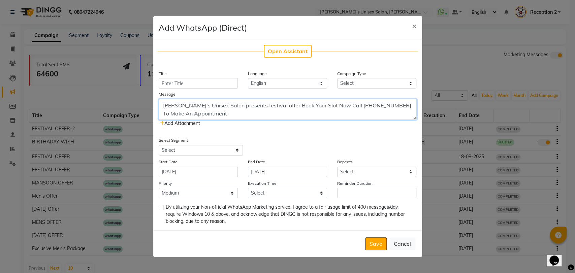
click at [269, 106] on textarea "[PERSON_NAME]'s Unisex Salon presents festival offer Book Your Slot Now Call [P…" at bounding box center [288, 109] width 258 height 21
type textarea "[PERSON_NAME]'s Unisex Salon presents festival offer Book Your Slot Now Call [P…"
click at [195, 82] on input "Title" at bounding box center [198, 83] width 79 height 10
type input "FESTIVAL OFFER-2"
click at [394, 86] on select "Select Birthday Anniversary Promotional Service reminder" at bounding box center [376, 83] width 79 height 10
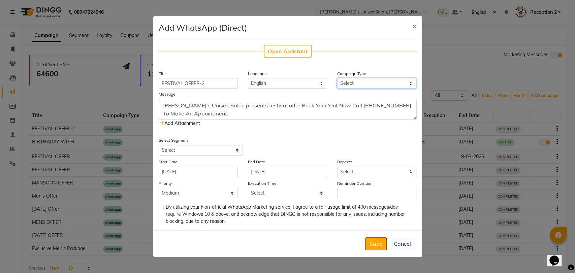
select select "3"
click at [337, 78] on select "Select Birthday Anniversary Promotional Service reminder" at bounding box center [376, 83] width 79 height 10
click at [162, 124] on icon at bounding box center [162, 123] width 4 height 5
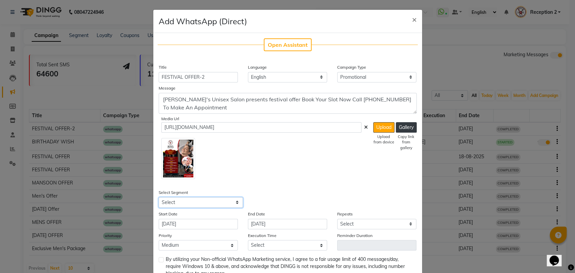
click at [191, 202] on select "Select All Customers All [DEMOGRAPHIC_DATA] Customer All [DEMOGRAPHIC_DATA] Cus…" at bounding box center [201, 203] width 84 height 10
select select "1356"
click at [159, 198] on select "Select All Customers All [DEMOGRAPHIC_DATA] Customer All [DEMOGRAPHIC_DATA] Cus…" at bounding box center [201, 203] width 84 height 10
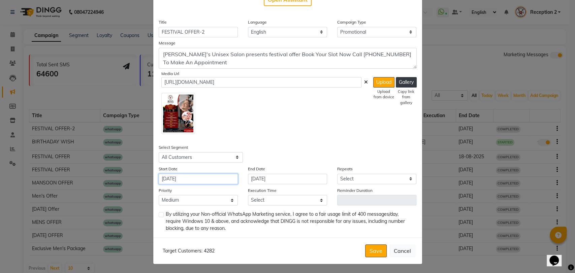
click at [221, 181] on input "[DATE]" at bounding box center [198, 179] width 79 height 10
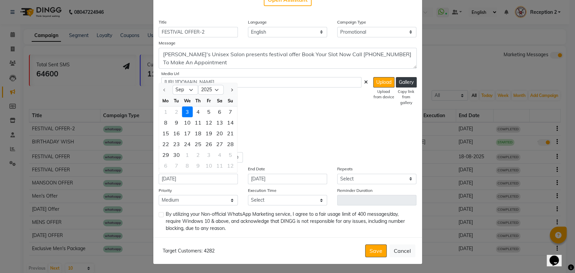
click at [184, 111] on div "3" at bounding box center [187, 112] width 11 height 11
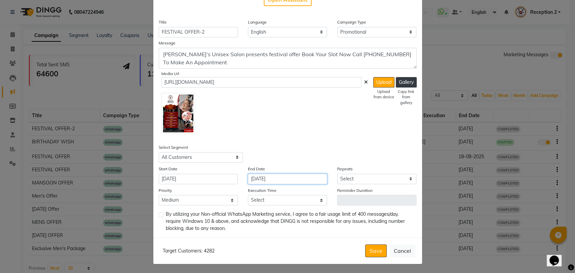
click at [278, 179] on input "[DATE]" at bounding box center [287, 179] width 79 height 10
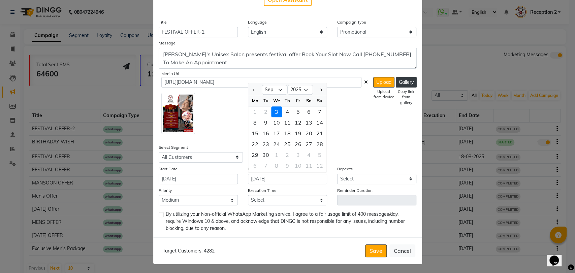
click at [272, 109] on div "3" at bounding box center [276, 112] width 11 height 11
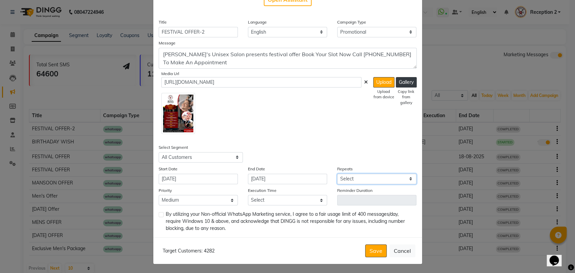
click at [372, 177] on select "Select Once Daily Alternate Day Weekly Monthly Yearly" at bounding box center [376, 179] width 79 height 10
select select "1"
click at [337, 174] on select "Select Once Daily Alternate Day Weekly Monthly Yearly" at bounding box center [376, 179] width 79 height 10
click at [263, 203] on select "Select 09:00 AM 09:15 AM 09:30 AM 09:45 AM 10:00 AM 10:15 AM 10:30 AM 10:45 AM …" at bounding box center [287, 200] width 79 height 10
select select "1005"
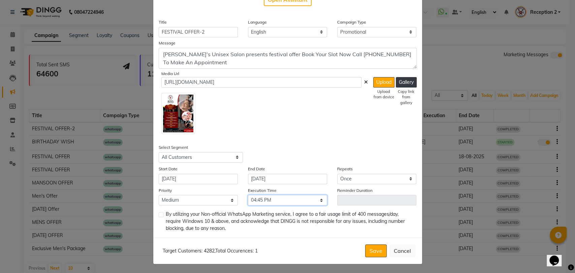
click at [248, 195] on select "Select 09:00 AM 09:15 AM 09:30 AM 09:45 AM 10:00 AM 10:15 AM 10:30 AM 10:45 AM …" at bounding box center [287, 200] width 79 height 10
click at [159, 215] on label at bounding box center [161, 214] width 5 height 5
click at [159, 215] on input "checkbox" at bounding box center [161, 215] width 4 height 4
checkbox input "true"
click at [373, 250] on button "Save" at bounding box center [376, 251] width 22 height 13
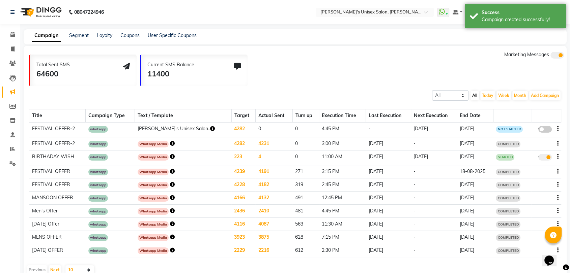
click at [542, 129] on span at bounding box center [544, 129] width 13 height 7
click at [547, 130] on input "false" at bounding box center [547, 130] width 0 height 0
select select "3"
select select "1356"
select select "1"
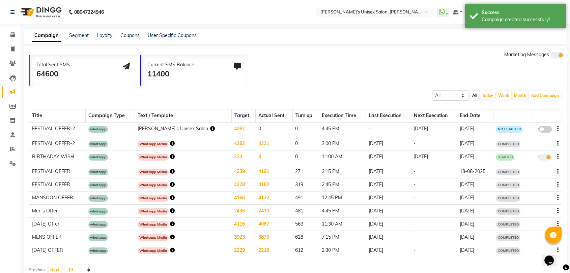
select select "2"
select select "1005"
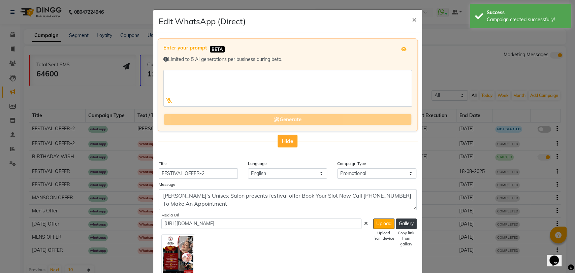
click at [286, 140] on span "Hide" at bounding box center [288, 141] width 12 height 7
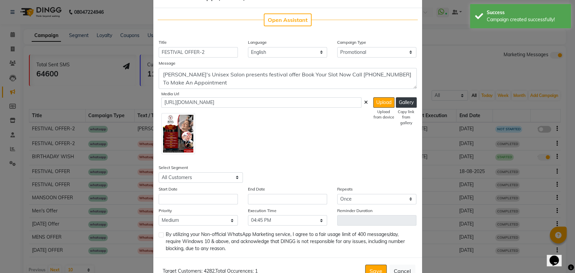
scroll to position [28, 0]
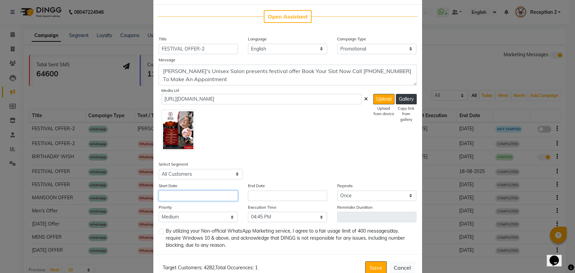
click at [163, 197] on input "text" at bounding box center [198, 196] width 79 height 10
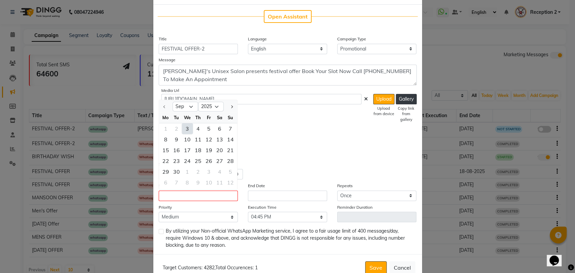
click at [186, 128] on div "3" at bounding box center [187, 128] width 11 height 11
type input "[DATE]"
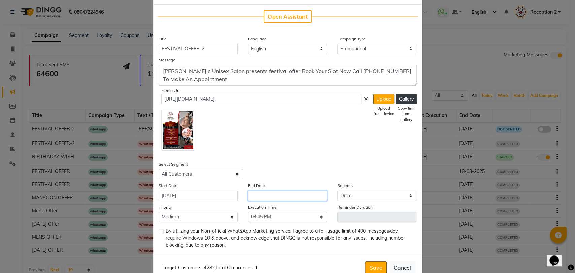
click at [260, 194] on input "text" at bounding box center [287, 196] width 79 height 10
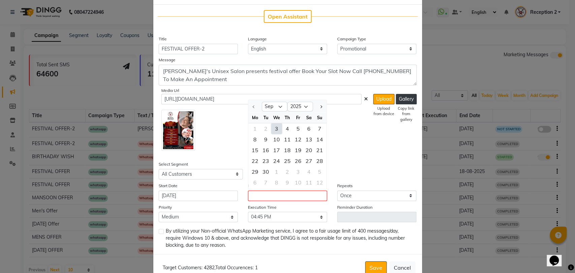
click at [274, 129] on div "3" at bounding box center [276, 128] width 11 height 11
type input "[DATE]"
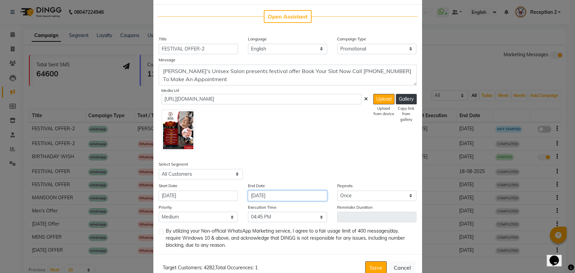
scroll to position [45, 0]
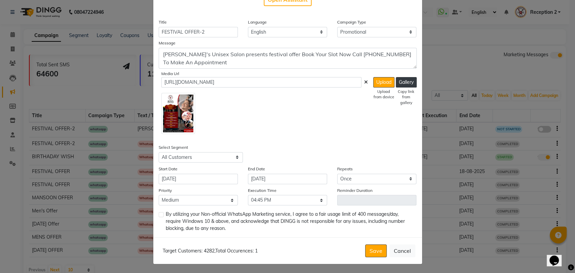
click at [159, 214] on label at bounding box center [161, 214] width 5 height 5
click at [159, 214] on input "checkbox" at bounding box center [161, 215] width 4 height 4
checkbox input "true"
click at [374, 255] on button "Save" at bounding box center [376, 251] width 22 height 13
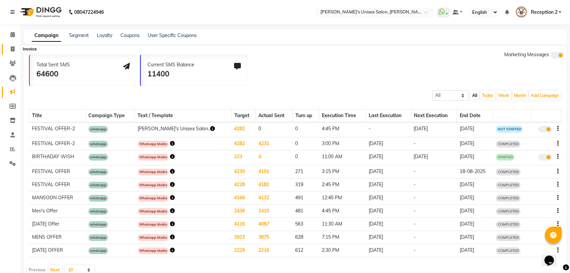
click at [16, 47] on span at bounding box center [13, 50] width 12 height 8
select select "62"
select select "service"
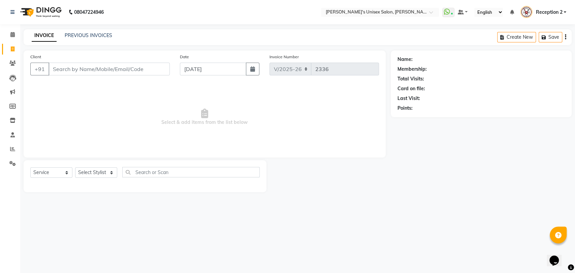
click at [11, 69] on li "Clients" at bounding box center [10, 63] width 20 height 14
click at [12, 65] on icon at bounding box center [12, 63] width 6 height 5
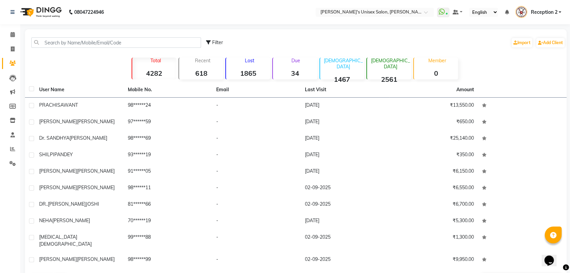
drag, startPoint x: 59, startPoint y: 35, endPoint x: 56, endPoint y: 43, distance: 9.3
click at [56, 43] on div "Filter Import Add Client" at bounding box center [295, 42] width 539 height 21
click at [56, 43] on input "text" at bounding box center [116, 42] width 170 height 10
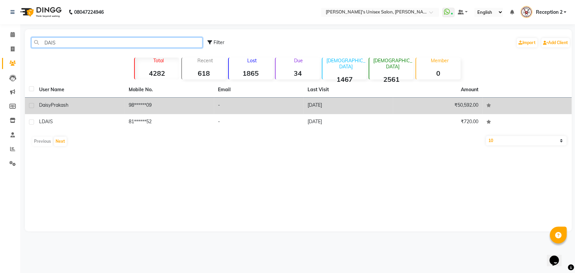
type input "DAIS"
click at [66, 102] on div "Daisy Prakash" at bounding box center [80, 105] width 82 height 7
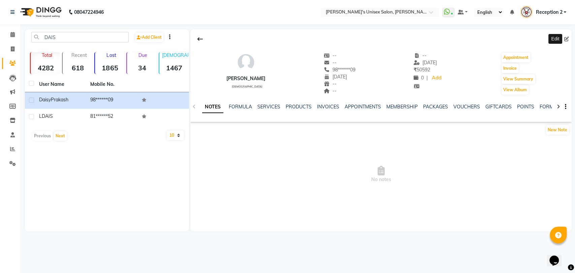
click at [568, 37] on icon at bounding box center [567, 39] width 5 height 5
select select "27"
select select "07"
select select "1975"
select select "22"
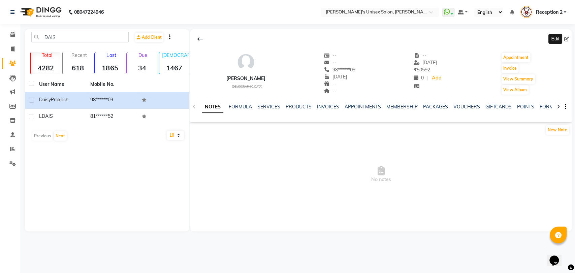
select select "female"
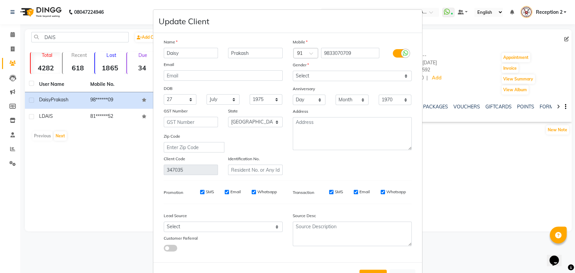
scroll to position [24, 0]
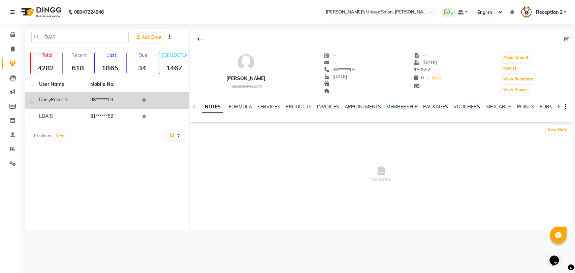
click at [70, 95] on td "Daisy Prakash" at bounding box center [60, 100] width 51 height 17
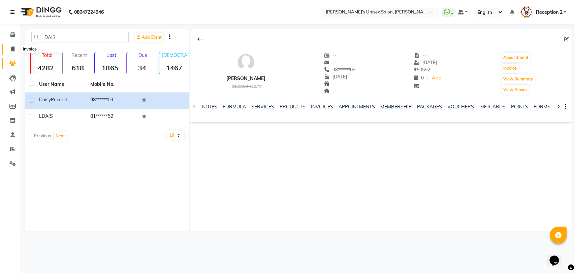
click at [11, 49] on icon at bounding box center [13, 49] width 4 height 5
select select "62"
select select "service"
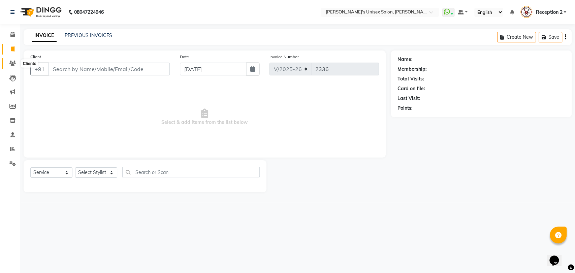
click at [14, 61] on icon at bounding box center [12, 63] width 6 height 5
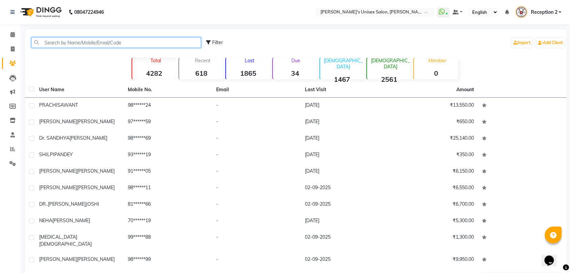
click at [81, 44] on input "text" at bounding box center [116, 42] width 170 height 10
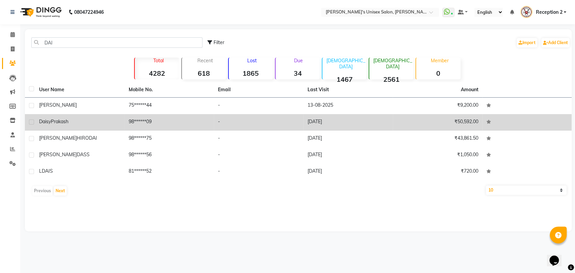
click at [115, 123] on div "Daisy Prakash" at bounding box center [80, 121] width 82 height 7
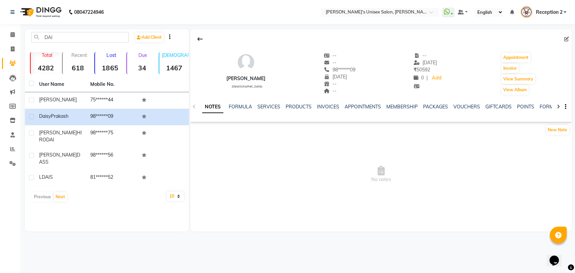
click at [566, 107] on icon "button" at bounding box center [565, 107] width 1 height 0
click at [172, 38] on div at bounding box center [169, 36] width 11 height 7
click at [170, 38] on div at bounding box center [169, 36] width 11 height 7
click at [171, 37] on icon "button" at bounding box center [169, 37] width 1 height 0
click at [199, 180] on span "No notes" at bounding box center [381, 174] width 382 height 67
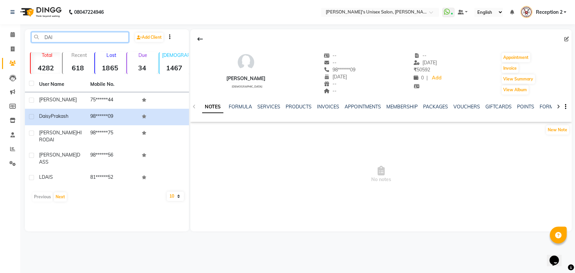
click at [63, 37] on input "DAI" at bounding box center [79, 37] width 97 height 10
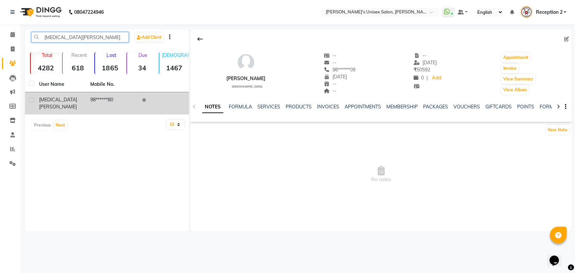
type input "NIKITA P"
click at [126, 101] on td "98******80" at bounding box center [111, 103] width 51 height 22
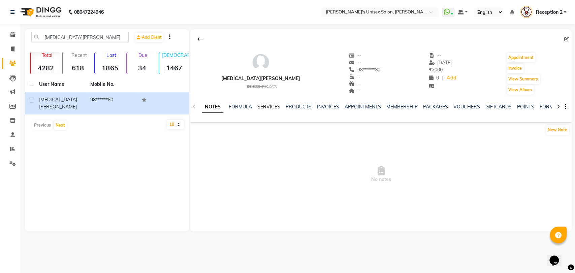
click at [267, 108] on link "SERVICES" at bounding box center [269, 107] width 23 height 6
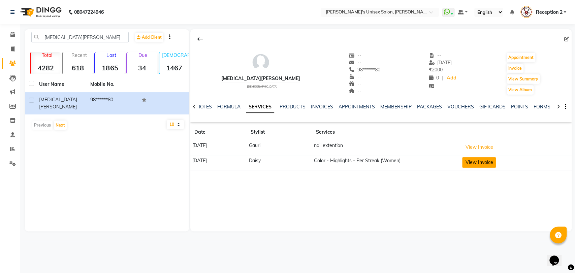
click at [489, 164] on button "View Invoice" at bounding box center [479, 162] width 34 height 10
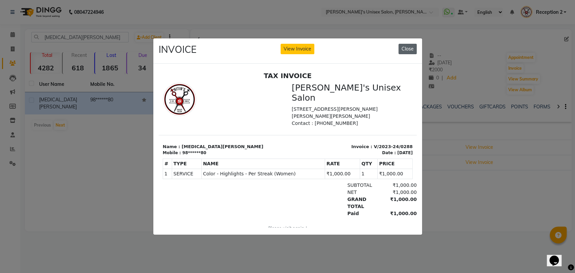
click at [412, 47] on button "Close" at bounding box center [408, 49] width 18 height 10
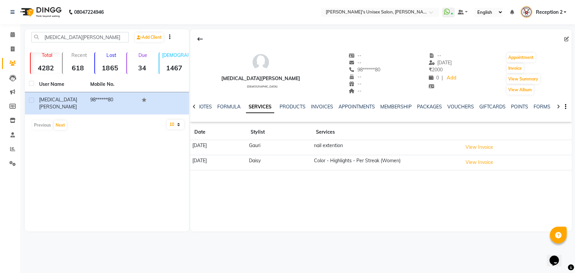
click at [567, 108] on div "NOTES FORMULA SERVICES PRODUCTS INVOICES APPOINTMENTS MEMBERSHIP PACKAGES VOUCH…" at bounding box center [381, 106] width 382 height 23
click at [565, 107] on icon "button" at bounding box center [565, 107] width 1 height 0
click at [551, 67] on div "NIKITA PRAJAPATI female -- -- 98******80 -- -- -- -- 18-05-2023 ₹ 2000 0 | Add …" at bounding box center [381, 71] width 382 height 50
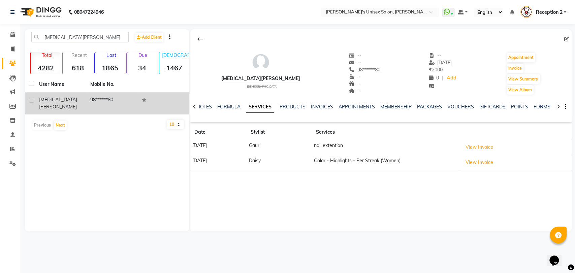
click at [129, 98] on td "98******80" at bounding box center [111, 103] width 51 height 22
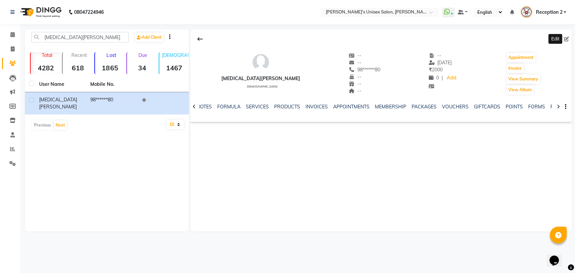
click at [568, 38] on icon at bounding box center [567, 39] width 5 height 5
select select "22"
select select "female"
select select
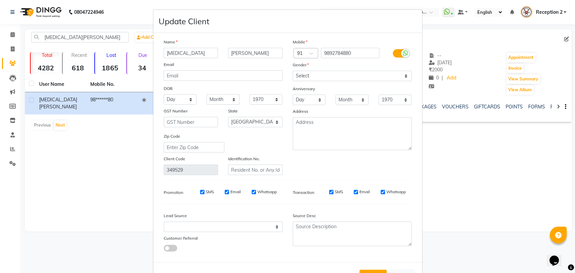
click at [459, 183] on ngb-modal-window "Update Client Name NIKITA PRAJAPATI Email DOB Day 01 02 03 04 05 06 07 08 09 10…" at bounding box center [287, 136] width 575 height 273
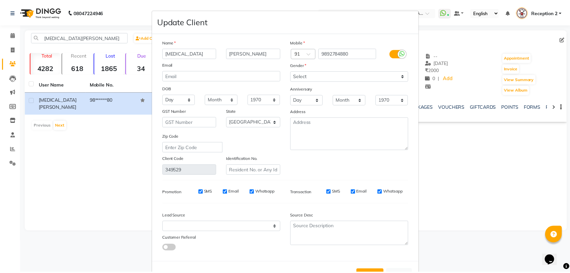
scroll to position [24, 0]
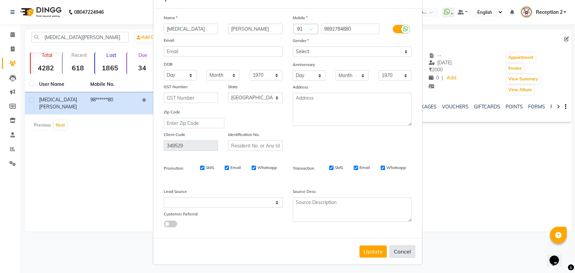
click at [404, 250] on button "Cancel" at bounding box center [403, 251] width 26 height 13
select select
select select "null"
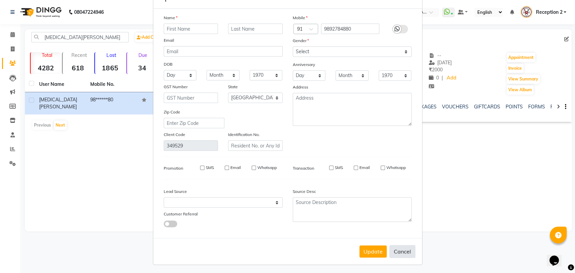
select select
checkbox input "false"
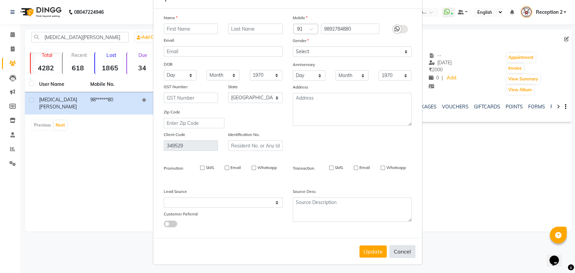
checkbox input "false"
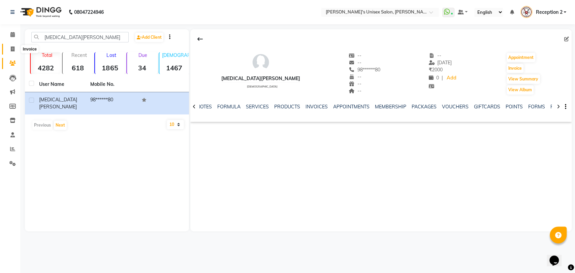
click at [11, 51] on icon at bounding box center [13, 49] width 4 height 5
select select "service"
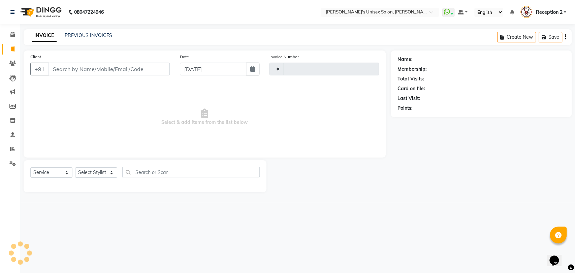
type input "2336"
select select "62"
click at [13, 94] on icon at bounding box center [12, 91] width 5 height 5
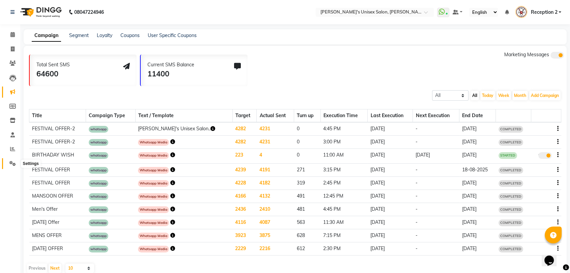
click at [8, 164] on span at bounding box center [13, 164] width 12 height 8
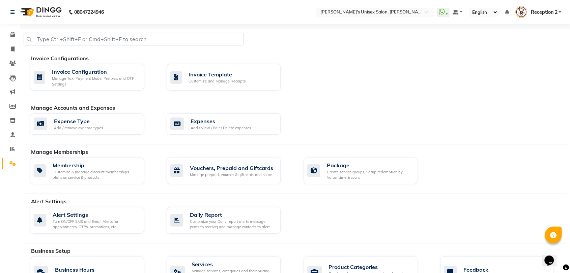
scroll to position [150, 0]
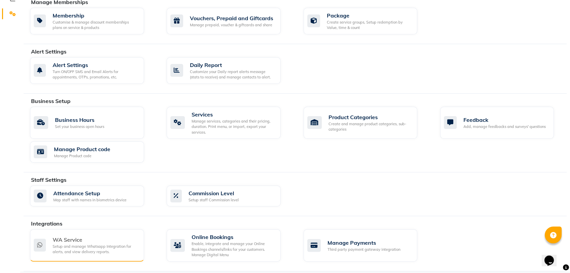
click at [92, 237] on div "WA Service" at bounding box center [96, 240] width 86 height 8
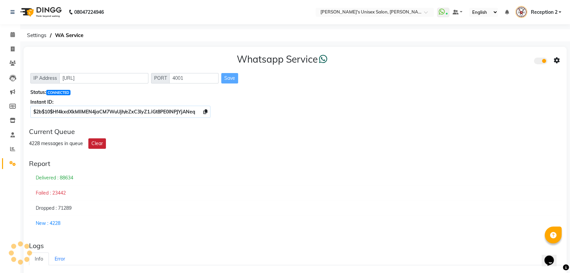
click at [105, 146] on button "Clear" at bounding box center [97, 144] width 18 height 10
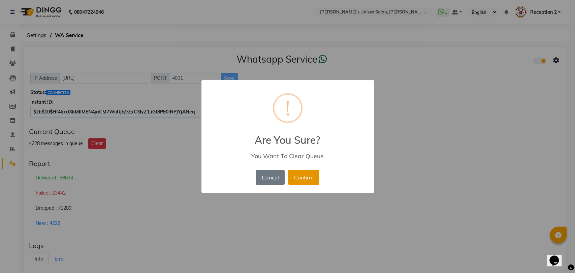
click at [309, 175] on button "Confirm" at bounding box center [303, 177] width 31 height 15
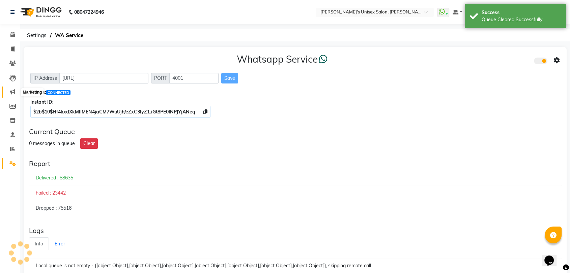
click at [15, 89] on span at bounding box center [13, 92] width 12 height 8
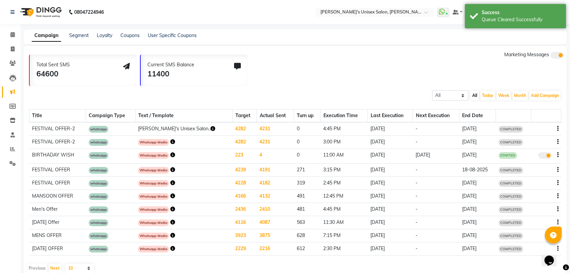
click at [210, 127] on icon "button" at bounding box center [212, 128] width 5 height 5
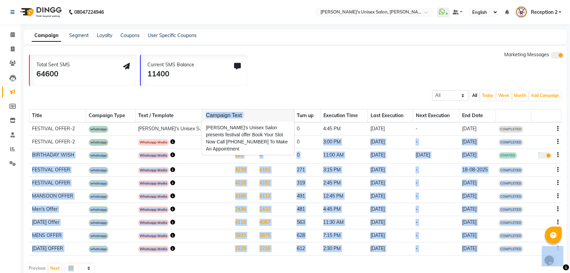
drag, startPoint x: 205, startPoint y: 129, endPoint x: 306, endPoint y: 139, distance: 101.3
click at [306, 139] on body "08047224946 Select Location × Nitin's Unisex Salon, Samta Nagar WhatsApp Status…" at bounding box center [285, 136] width 570 height 273
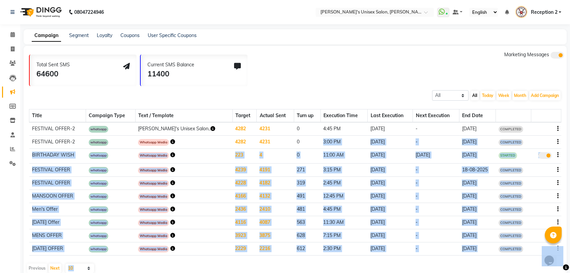
click at [175, 140] on icon "button" at bounding box center [172, 142] width 5 height 5
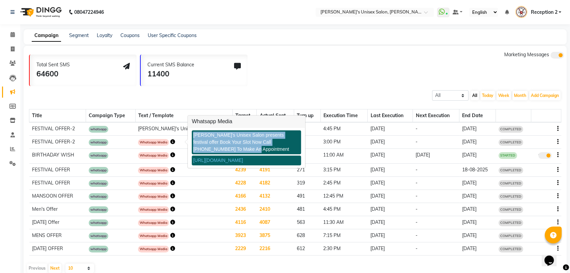
copy div "[PERSON_NAME]'s Unisex Salon presents festival offer Book Your Slot Now Call [P…"
drag, startPoint x: 193, startPoint y: 135, endPoint x: 220, endPoint y: 150, distance: 31.5
click at [220, 150] on div "[PERSON_NAME]'s Unisex Salon presents festival offer Book Your Slot Now Call [P…" at bounding box center [246, 142] width 109 height 24
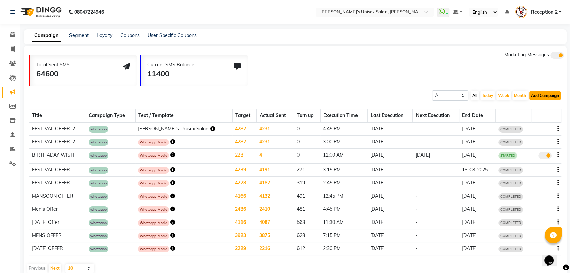
click at [547, 97] on button "Add Campaign" at bounding box center [544, 95] width 31 height 9
click at [538, 125] on div "WhatsApp (Direct)" at bounding box center [538, 127] width 57 height 10
select select "2"
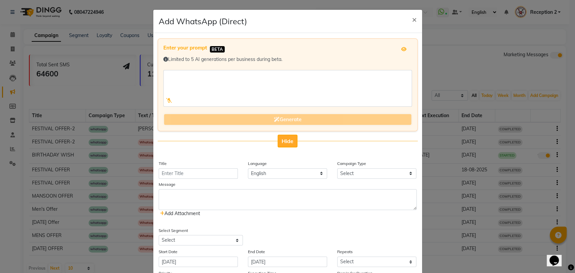
click at [287, 143] on span "Hide" at bounding box center [288, 141] width 12 height 7
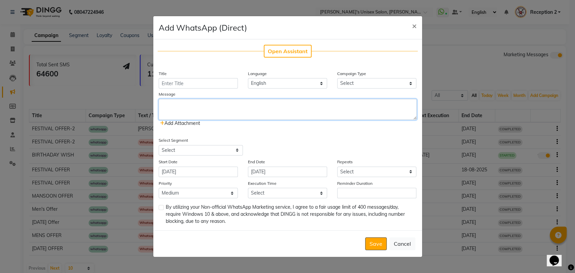
click at [223, 106] on textarea at bounding box center [288, 109] width 258 height 21
paste textarea "[PERSON_NAME]'s Unisex Salon presents festival offer Book Your Slot Now Call [P…"
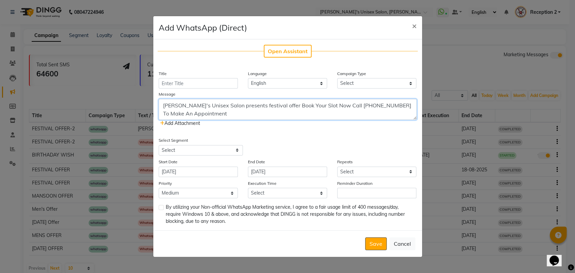
type textarea "[PERSON_NAME]'s Unisex Salon presents festival offer Book Your Slot Now Call [P…"
click at [223, 84] on input "Title" at bounding box center [198, 83] width 79 height 10
type input "FESTIVAL OFFER-2"
click at [350, 89] on div "Campaign Type Select Birthday Anniversary Promotional Service reminder" at bounding box center [376, 79] width 89 height 19
click at [355, 80] on select "Select Birthday Anniversary Promotional Service reminder" at bounding box center [376, 83] width 79 height 10
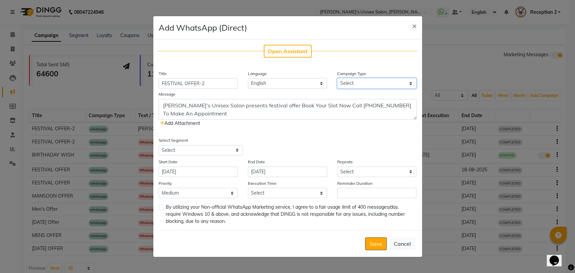
select select "3"
click at [337, 78] on select "Select Birthday Anniversary Promotional Service reminder" at bounding box center [376, 83] width 79 height 10
click at [188, 126] on div "Nitin's Unisex Salon presents festival offer Book Your Slot Now Call 9967799241…" at bounding box center [288, 113] width 258 height 28
click at [188, 123] on span "Add Attachment" at bounding box center [180, 123] width 40 height 6
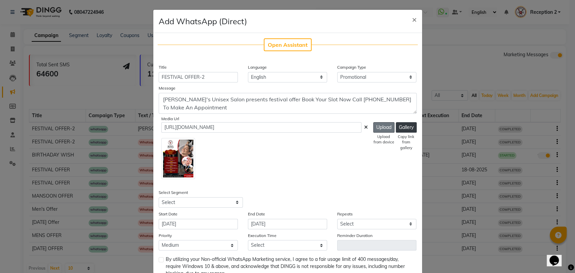
click at [377, 130] on button "Upload" at bounding box center [383, 127] width 21 height 10
type input "https://ww4.in/ZHroBC"
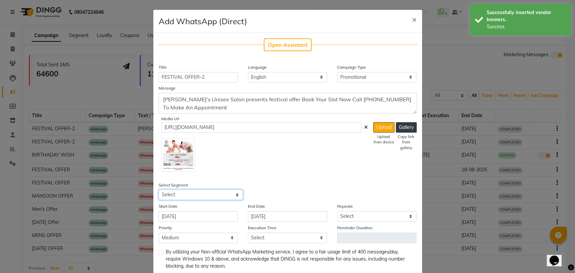
click at [192, 194] on select "Select All Customers All Male Customer All Female Customer All Members All Cust…" at bounding box center [201, 195] width 84 height 10
select select "1356"
click at [159, 190] on select "Select All Customers All Male Customer All Female Customer All Members All Cust…" at bounding box center [201, 195] width 84 height 10
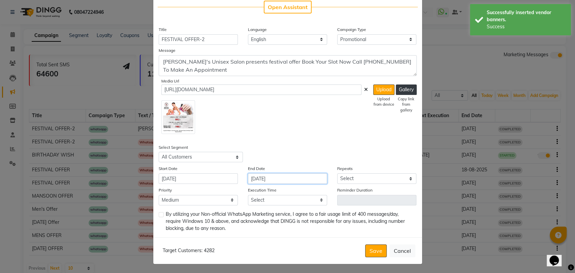
click at [289, 182] on input "[DATE]" at bounding box center [287, 179] width 79 height 10
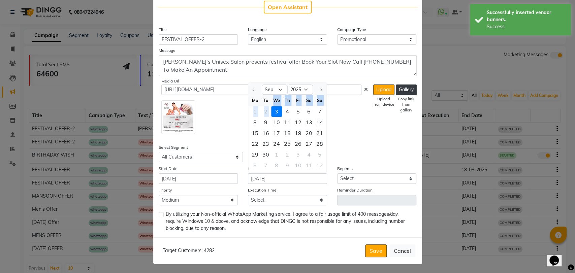
drag, startPoint x: 268, startPoint y: 104, endPoint x: 271, endPoint y: 108, distance: 4.7
click at [271, 108] on ngb-datepicker-month "Mo Tu We Th Fr Sa Su 1 2 3 4 5 6 7 8 9 10 11 12 13 14 15 16 17 18 19 20 21 22 2…" at bounding box center [287, 133] width 78 height 77
click at [271, 108] on div "3" at bounding box center [276, 111] width 11 height 11
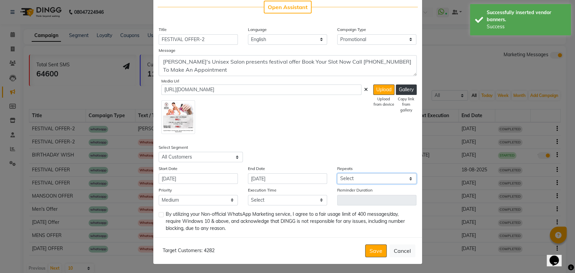
click at [349, 179] on select "Select Once Daily Alternate Day Weekly Monthly Yearly" at bounding box center [376, 179] width 79 height 10
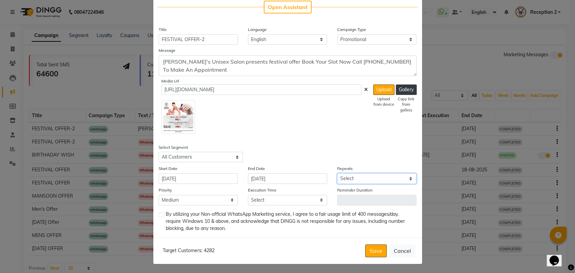
select select "1"
click at [337, 174] on select "Select Once Daily Alternate Day Weekly Monthly Yearly" at bounding box center [376, 179] width 79 height 10
click at [293, 198] on select "Select 09:00 AM 09:15 AM 09:30 AM 09:45 AM 10:00 AM 10:15 AM 10:30 AM 10:45 AM …" at bounding box center [287, 200] width 79 height 10
select select "1020"
click at [248, 195] on select "Select 09:00 AM 09:15 AM 09:30 AM 09:45 AM 10:00 AM 10:15 AM 10:30 AM 10:45 AM …" at bounding box center [287, 200] width 79 height 10
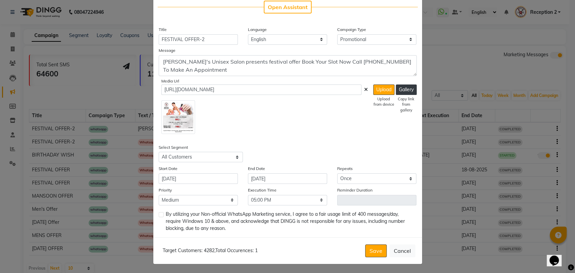
click at [159, 214] on label at bounding box center [161, 214] width 5 height 5
click at [159, 214] on input "checkbox" at bounding box center [161, 215] width 4 height 4
checkbox input "true"
click at [375, 251] on button "Save" at bounding box center [376, 251] width 22 height 13
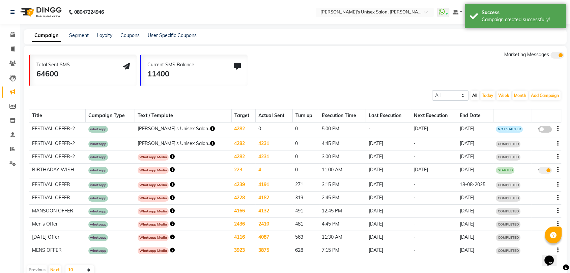
click at [546, 128] on span at bounding box center [544, 129] width 13 height 7
click at [547, 130] on input "false" at bounding box center [547, 130] width 0 height 0
select select "3"
select select "1356"
select select "1"
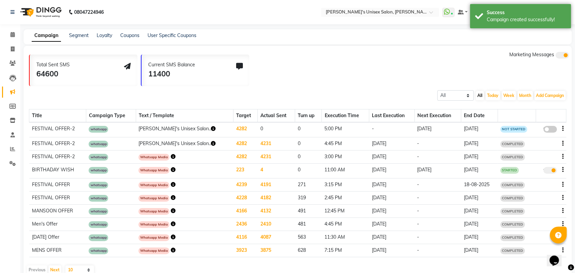
select select "2"
select select "1020"
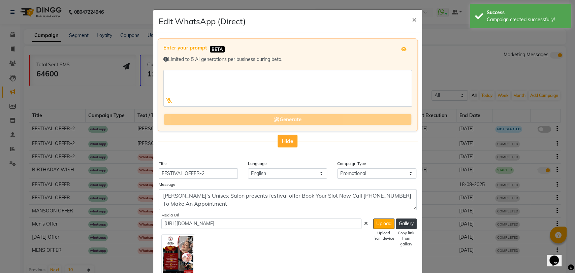
click at [278, 141] on button "Hide" at bounding box center [288, 141] width 20 height 13
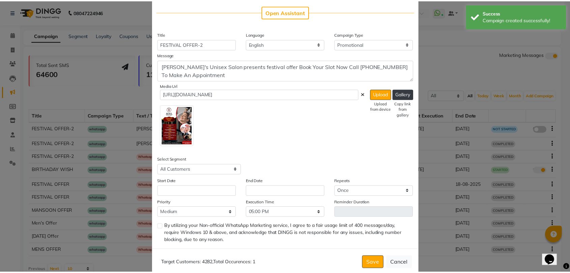
scroll to position [45, 0]
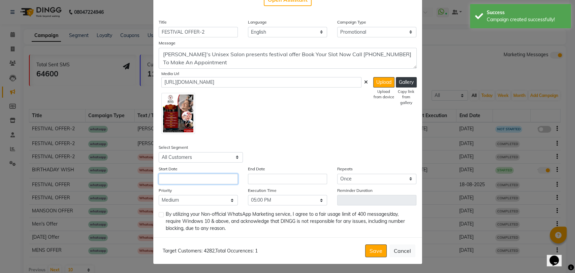
click at [214, 175] on input "text" at bounding box center [198, 179] width 79 height 10
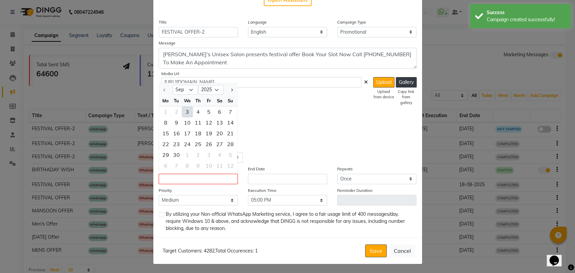
click at [182, 110] on div "3" at bounding box center [187, 112] width 11 height 11
type input "[DATE]"
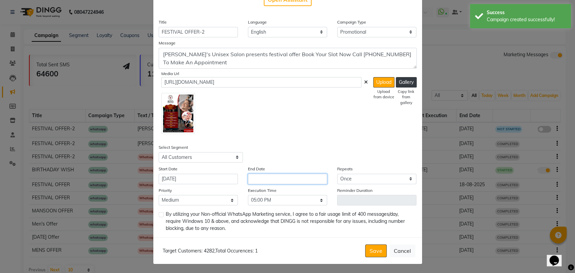
click at [277, 177] on input "text" at bounding box center [287, 179] width 79 height 10
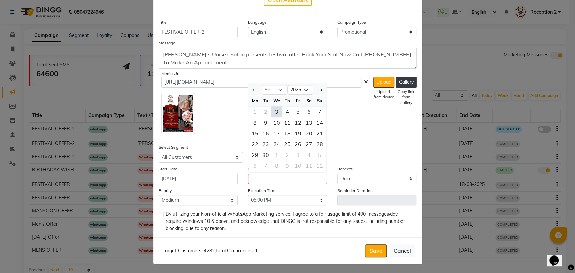
click at [271, 114] on div "3" at bounding box center [276, 112] width 11 height 11
type input "[DATE]"
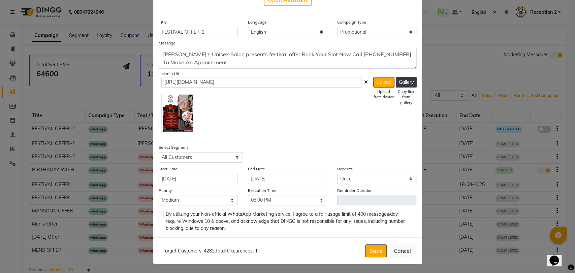
click at [159, 215] on label at bounding box center [161, 214] width 5 height 5
click at [159, 215] on input "checkbox" at bounding box center [161, 215] width 4 height 4
checkbox input "true"
click at [365, 252] on button "Save" at bounding box center [376, 251] width 22 height 13
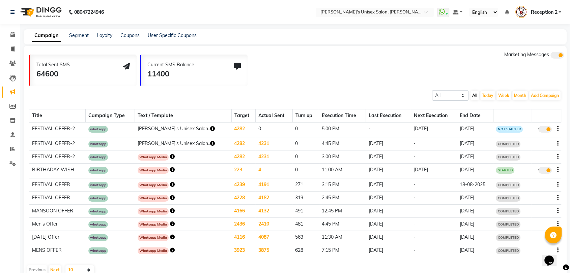
click at [368, 71] on div "Total Sent SMS 64600 Current SMS Balance 11400 Marketing Messages" at bounding box center [297, 68] width 537 height 35
click at [375, 74] on div "Total Sent SMS 64600 Current SMS Balance 11400 Marketing Messages" at bounding box center [297, 68] width 537 height 35
click at [368, 61] on div "Total Sent SMS 64600 Current SMS Balance 11400 Marketing Messages" at bounding box center [297, 68] width 537 height 35
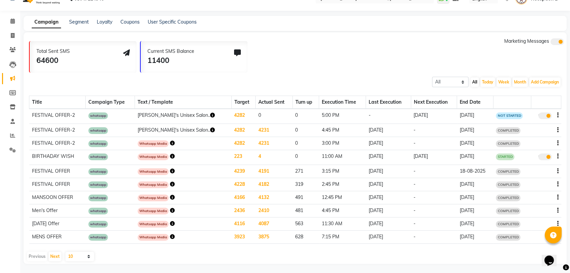
scroll to position [14, 0]
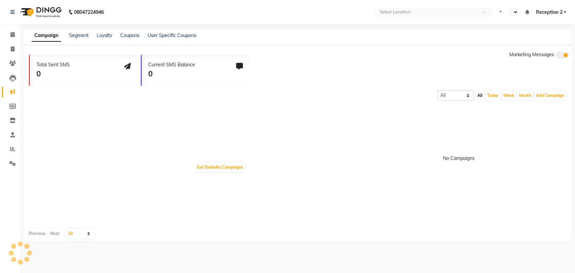
select select "en"
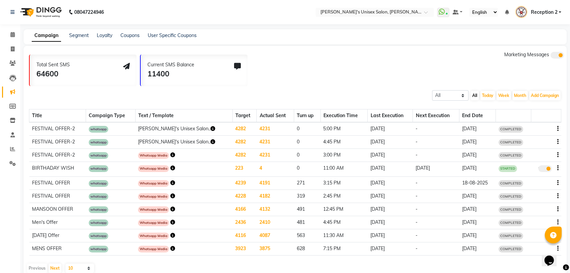
click at [210, 127] on icon "button" at bounding box center [212, 128] width 5 height 5
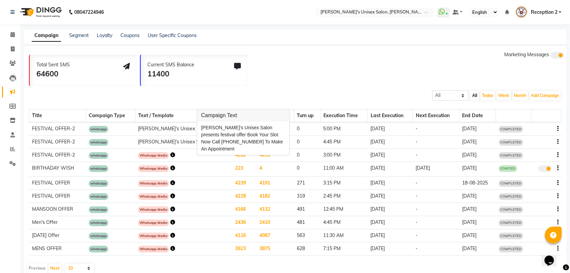
click at [187, 144] on td "[PERSON_NAME]'s Unisex Salon.." at bounding box center [183, 142] width 97 height 13
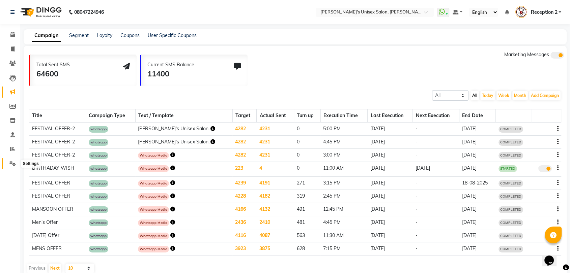
click at [13, 166] on icon at bounding box center [12, 163] width 6 height 5
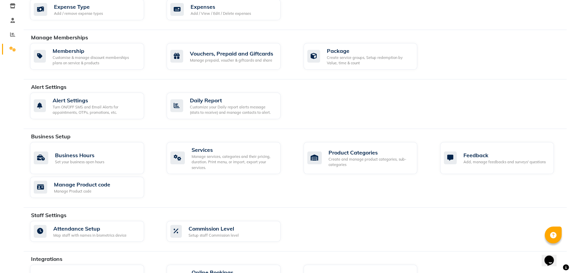
scroll to position [150, 0]
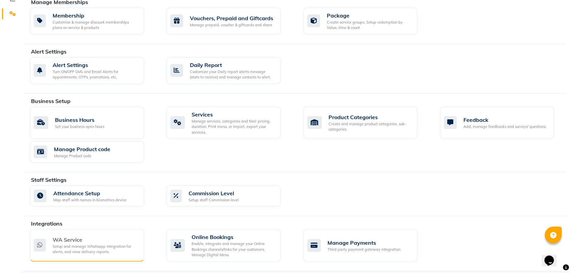
click at [89, 251] on div "Setup and manage Whatsapp Integration for alerts, and view delivery reports." at bounding box center [96, 249] width 86 height 11
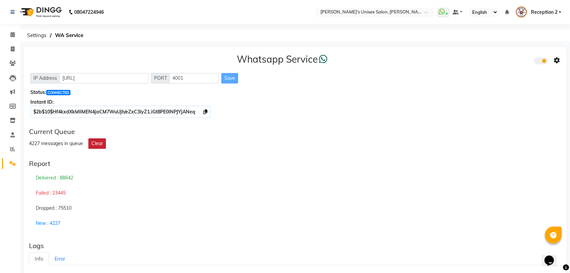
click at [100, 144] on button "Clear" at bounding box center [97, 144] width 18 height 10
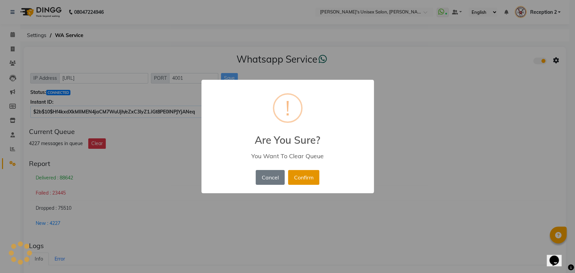
click at [306, 179] on button "Confirm" at bounding box center [303, 177] width 31 height 15
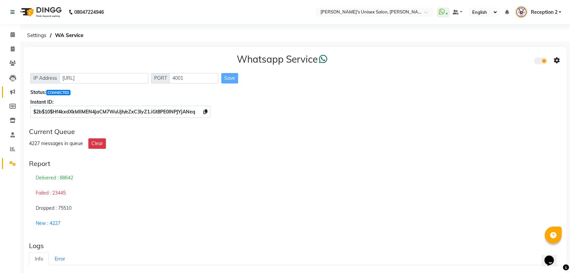
click at [11, 88] on link "Marketing" at bounding box center [10, 92] width 16 height 11
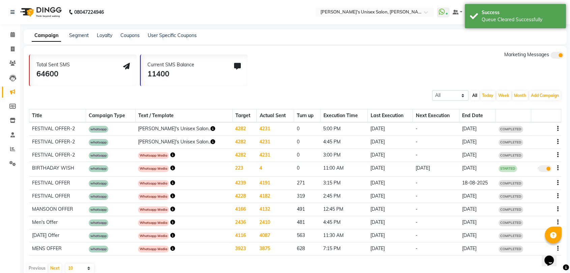
click at [557, 129] on icon "button" at bounding box center [557, 129] width 1 height 0
click at [539, 125] on div "Delete" at bounding box center [539, 129] width 21 height 8
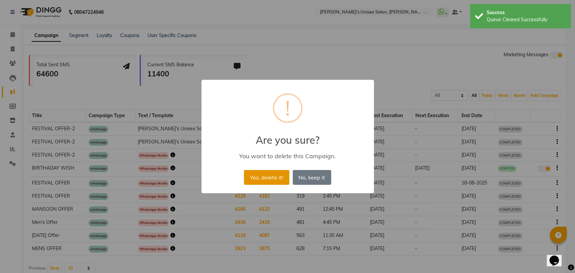
click at [283, 181] on button "Yes, delete it!" at bounding box center [266, 177] width 45 height 15
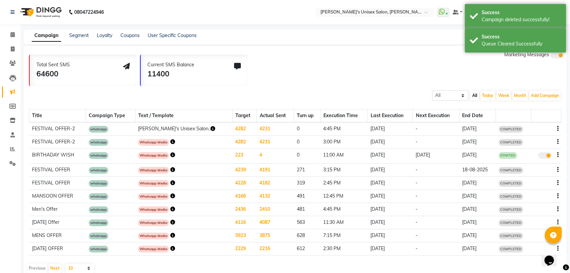
click at [210, 128] on icon "button" at bounding box center [212, 128] width 5 height 5
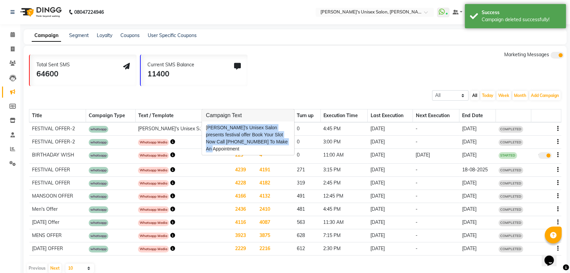
copy div "[PERSON_NAME]'s Unisex Salon presents festival offer Book Your Slot Now Call [P…"
drag, startPoint x: 206, startPoint y: 129, endPoint x: 257, endPoint y: 161, distance: 60.6
click at [257, 161] on body "08047224946 Select Location × Nitin's Unisex Salon, Samta Nagar WhatsApp Status…" at bounding box center [285, 136] width 570 height 273
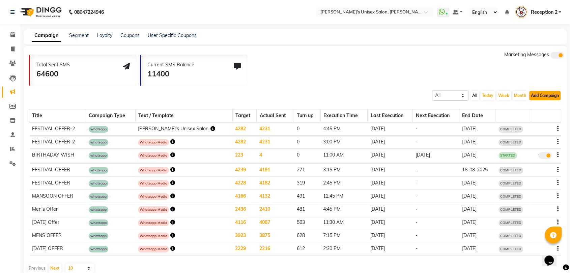
click at [541, 100] on button "Add Campaign" at bounding box center [544, 95] width 31 height 9
click at [529, 125] on div "WhatsApp (Direct)" at bounding box center [538, 127] width 57 height 10
select select "2"
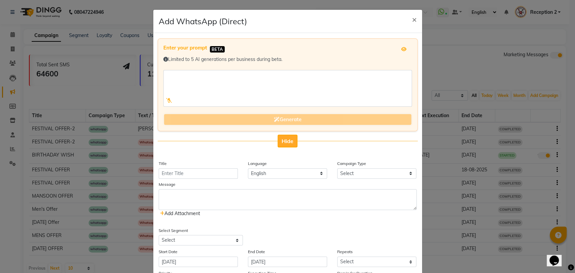
click at [283, 140] on span "Hide" at bounding box center [288, 141] width 12 height 7
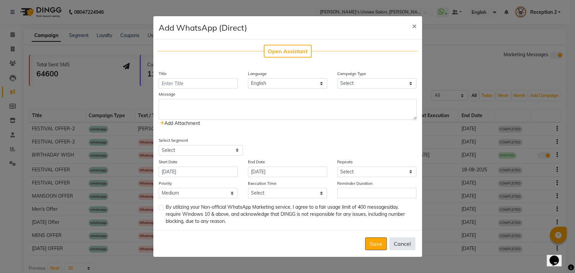
click at [402, 247] on button "Cancel" at bounding box center [403, 244] width 26 height 13
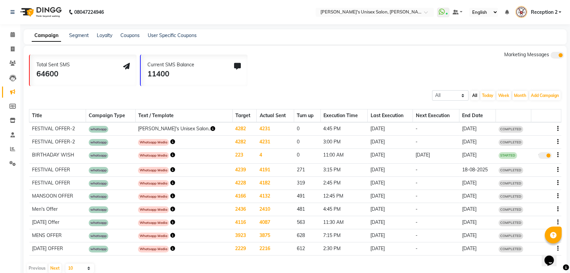
click at [193, 130] on td "[PERSON_NAME]'s Unisex Salon.." at bounding box center [183, 128] width 97 height 13
click at [210, 128] on icon "button" at bounding box center [212, 128] width 5 height 5
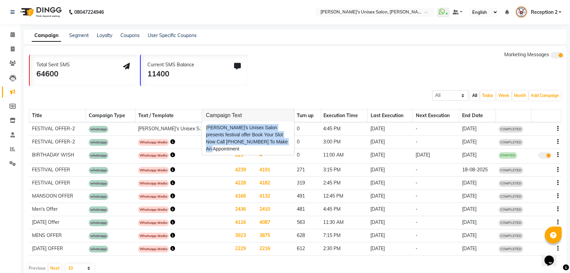
copy div "[PERSON_NAME]'s Unisex Salon presents festival offer Book Your Slot Now Call [P…"
drag, startPoint x: 202, startPoint y: 127, endPoint x: 285, endPoint y: 140, distance: 84.2
click at [285, 140] on div "[PERSON_NAME]'s Unisex Salon presents festival offer Book Your Slot Now Call [P…" at bounding box center [248, 139] width 92 height 34
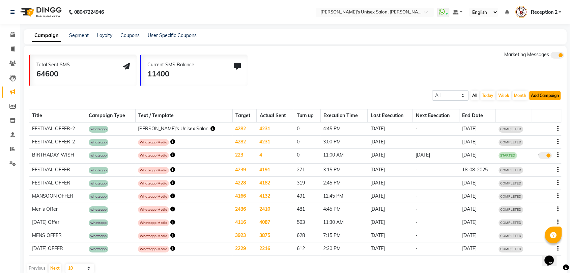
click at [542, 100] on button "Add Campaign" at bounding box center [544, 95] width 31 height 9
click at [539, 126] on div "WhatsApp (Direct)" at bounding box center [538, 127] width 57 height 10
select select "2"
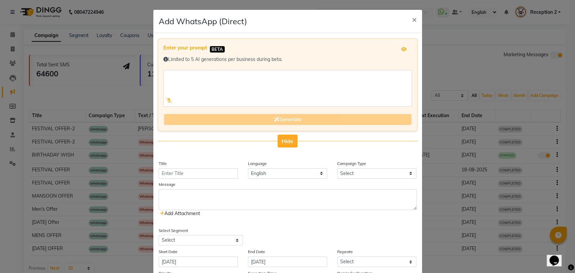
click at [286, 138] on span "Hide" at bounding box center [288, 141] width 12 height 7
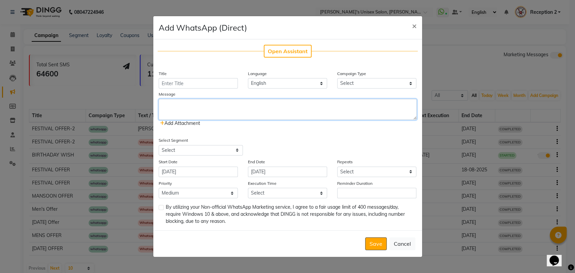
click at [220, 104] on textarea at bounding box center [288, 109] width 258 height 21
paste textarea "[PERSON_NAME]'s Unisex Salon presents festival offer Book Your Slot Now Call [P…"
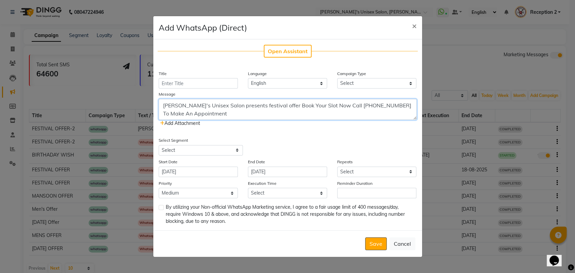
click at [220, 104] on textarea "[PERSON_NAME]'s Unisex Salon presents festival offer Book Your Slot Now Call [P…" at bounding box center [288, 109] width 258 height 21
type textarea "[PERSON_NAME]'s Unisex Salon presents festival offer Book Your Slot Now Call [P…"
click at [217, 83] on input "Title" at bounding box center [198, 83] width 79 height 10
type input "FESTIVAL OFFER-2"
click at [349, 83] on select "Select Birthday Anniversary Promotional Service reminder" at bounding box center [376, 83] width 79 height 10
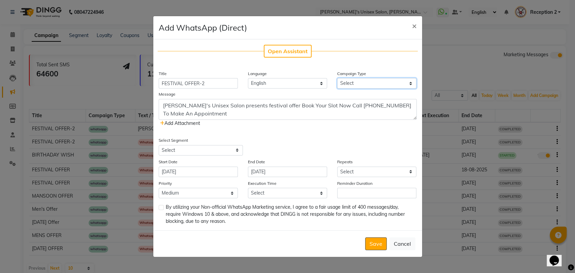
select select "3"
click at [337, 78] on select "Select Birthday Anniversary Promotional Service reminder" at bounding box center [376, 83] width 79 height 10
click at [200, 123] on span "Add Attachment" at bounding box center [180, 123] width 40 height 6
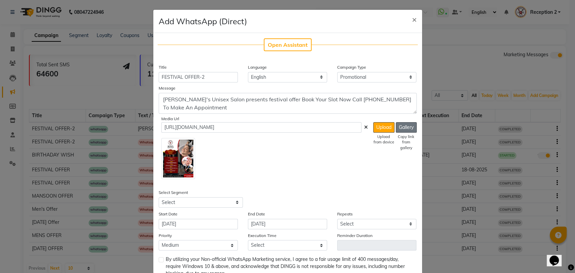
click at [402, 125] on button "Gallery" at bounding box center [406, 127] width 21 height 10
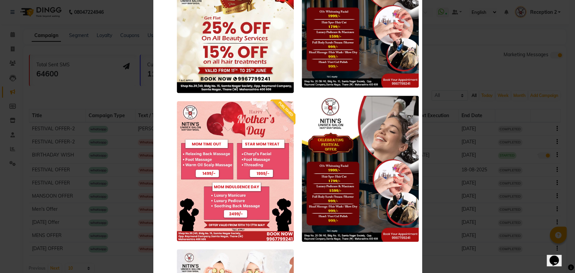
scroll to position [7815, 0]
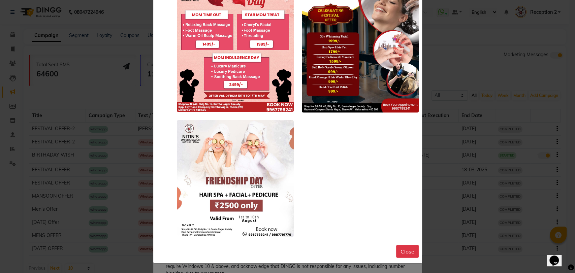
click at [337, 77] on img at bounding box center [360, 40] width 117 height 146
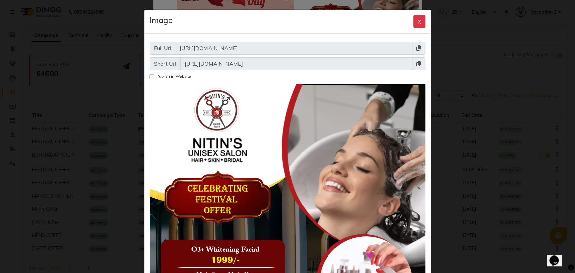
click at [412, 64] on span at bounding box center [418, 63] width 13 height 13
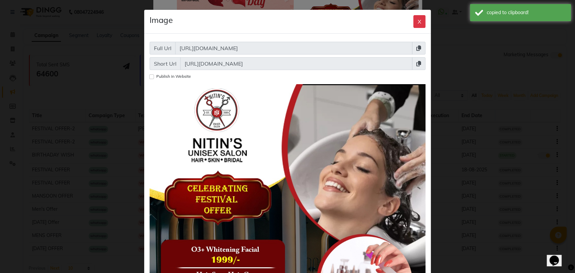
click at [417, 62] on icon at bounding box center [419, 63] width 5 height 5
click at [414, 21] on button "X" at bounding box center [420, 21] width 12 height 13
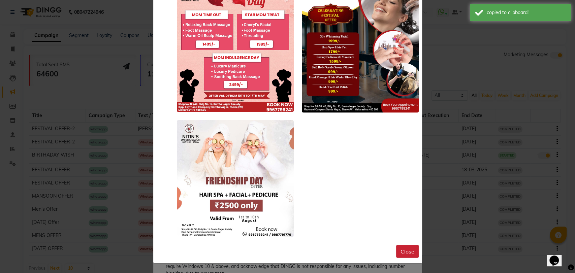
click at [405, 252] on button "Close" at bounding box center [407, 251] width 23 height 13
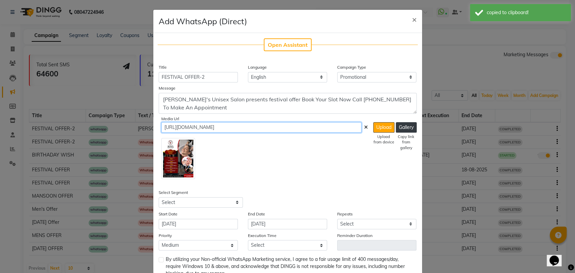
click at [345, 130] on input "[URL][DOMAIN_NAME]" at bounding box center [261, 127] width 200 height 10
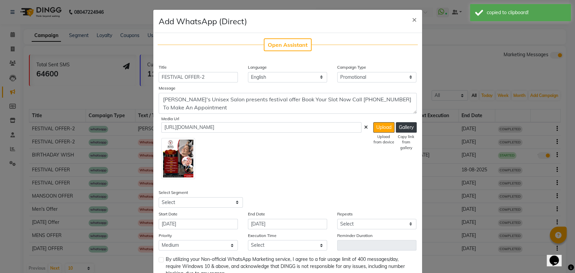
click at [364, 126] on icon at bounding box center [366, 127] width 4 height 5
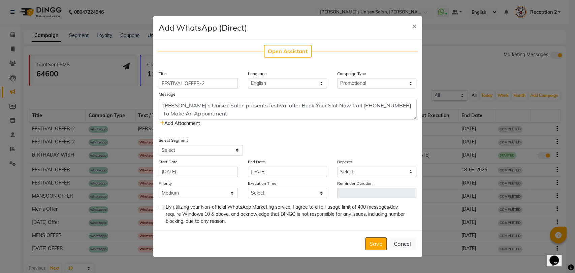
click at [191, 121] on span "Add Attachment" at bounding box center [180, 123] width 40 height 6
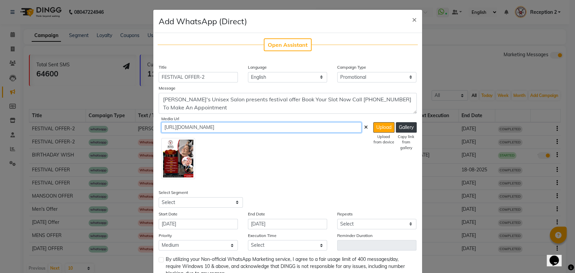
click at [188, 125] on input "[URL][DOMAIN_NAME]" at bounding box center [261, 127] width 200 height 10
paste input "[URL][DOMAIN_NAME]"
type input "https://img.dhttps://[DOMAIN_NAME][URL][DOMAIN_NAME]"
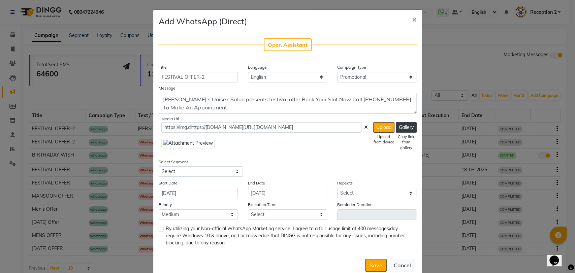
click at [364, 126] on icon at bounding box center [366, 127] width 4 height 5
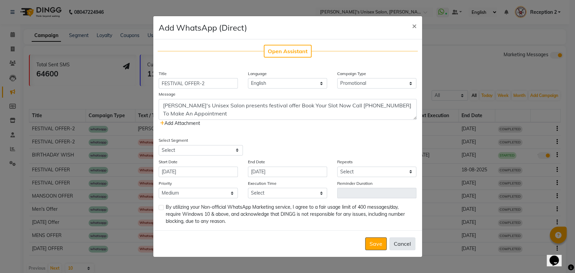
click at [404, 239] on button "Cancel" at bounding box center [403, 244] width 26 height 13
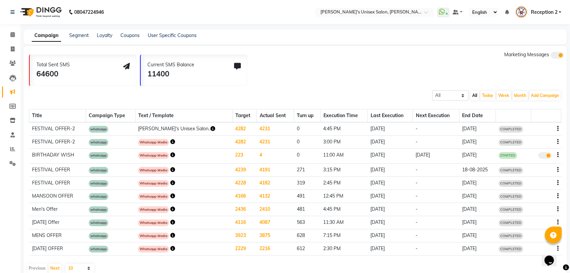
click at [210, 130] on icon "button" at bounding box center [212, 128] width 5 height 5
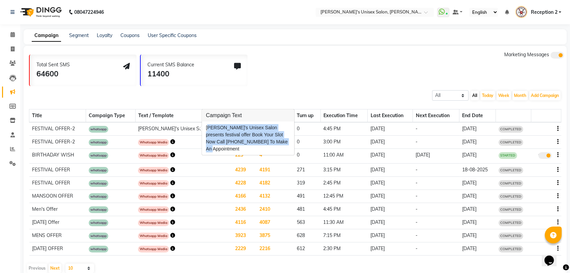
copy div "[PERSON_NAME]'s Unisex Salon presents festival offer Book Your Slot Now Call [P…"
drag, startPoint x: 202, startPoint y: 125, endPoint x: 285, endPoint y: 143, distance: 85.7
click at [285, 143] on div "[PERSON_NAME]'s Unisex Salon presents festival offer Book Your Slot Now Call [P…" at bounding box center [248, 139] width 92 height 34
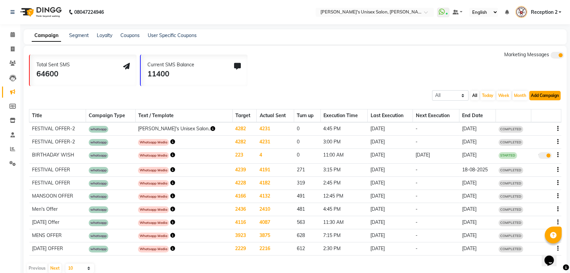
click at [532, 97] on button "Add Campaign" at bounding box center [544, 95] width 31 height 9
click at [525, 124] on div "WhatsApp (Direct)" at bounding box center [538, 127] width 57 height 10
select select "2"
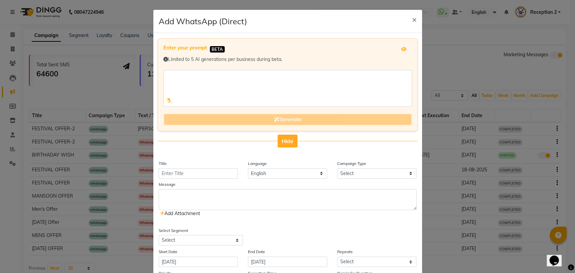
click at [278, 139] on button "Hide" at bounding box center [288, 141] width 20 height 13
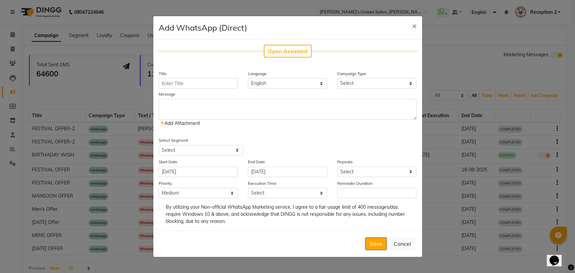
click at [230, 77] on div "Title" at bounding box center [198, 79] width 89 height 19
click at [255, 95] on div "Message" at bounding box center [288, 95] width 258 height 8
click at [248, 113] on textarea at bounding box center [288, 109] width 258 height 21
paste textarea "[URL][DOMAIN_NAME]"
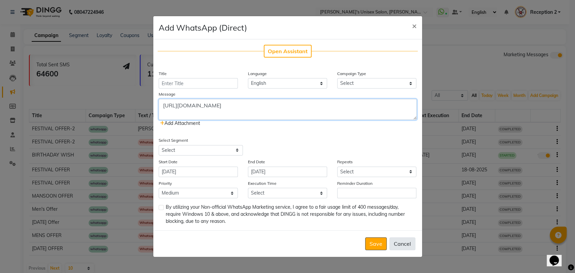
type textarea "https://ww4.in/a?c=GotO6"
click at [411, 244] on button "Cancel" at bounding box center [403, 244] width 26 height 13
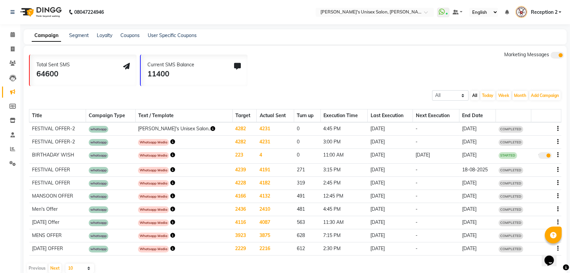
click at [210, 128] on icon "button" at bounding box center [212, 128] width 5 height 5
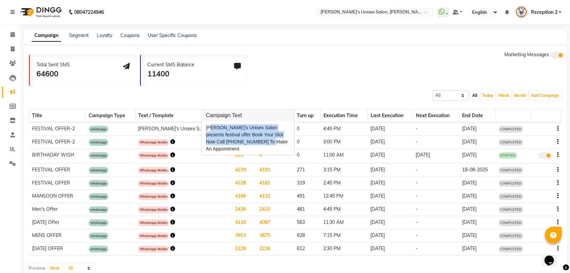
drag, startPoint x: 208, startPoint y: 127, endPoint x: 267, endPoint y: 145, distance: 61.6
click at [267, 145] on div "[PERSON_NAME]'s Unisex Salon presents festival offer Book Your Slot Now Call [P…" at bounding box center [248, 138] width 84 height 28
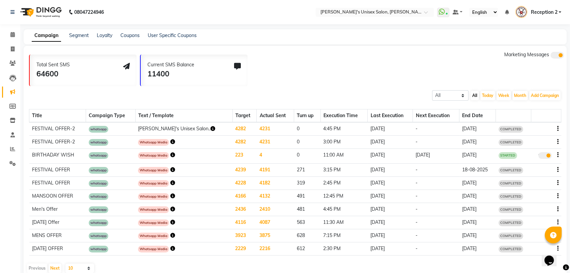
click at [210, 127] on icon "button" at bounding box center [212, 128] width 5 height 5
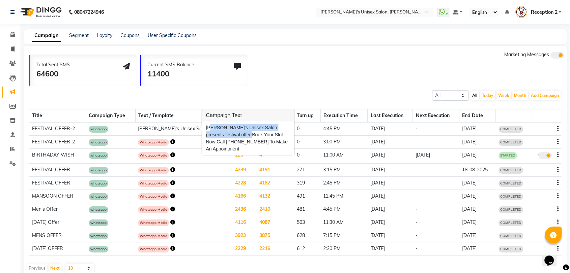
drag, startPoint x: 208, startPoint y: 129, endPoint x: 235, endPoint y: 135, distance: 27.6
click at [235, 135] on div "[PERSON_NAME]'s Unisex Salon presents festival offer Book Your Slot Now Call [P…" at bounding box center [248, 138] width 84 height 28
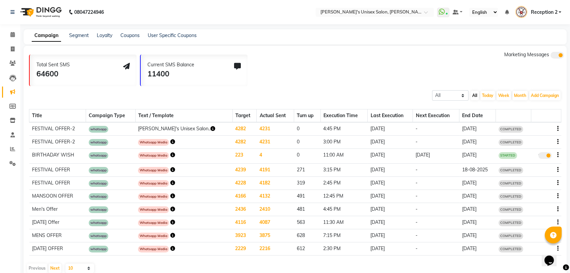
click at [210, 127] on icon "button" at bounding box center [212, 128] width 5 height 5
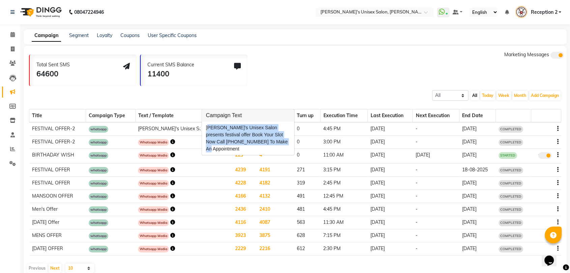
copy div "Nitin's Unisex Salon presents festival offer Book Your Slot Now Call 9967799241…"
drag, startPoint x: 206, startPoint y: 128, endPoint x: 284, endPoint y: 143, distance: 78.8
click at [284, 143] on div "[PERSON_NAME]'s Unisex Salon presents festival offer Book Your Slot Now Call [P…" at bounding box center [248, 138] width 84 height 28
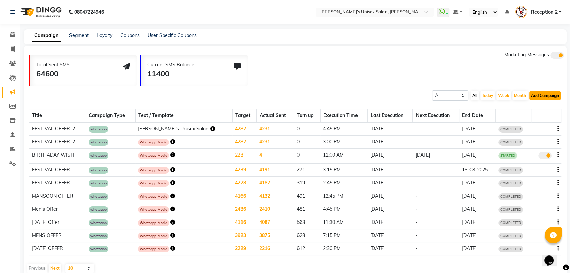
click at [532, 99] on button "Add Campaign" at bounding box center [544, 95] width 31 height 9
click at [518, 125] on div "WhatsApp (Direct)" at bounding box center [538, 127] width 57 height 10
select select "2"
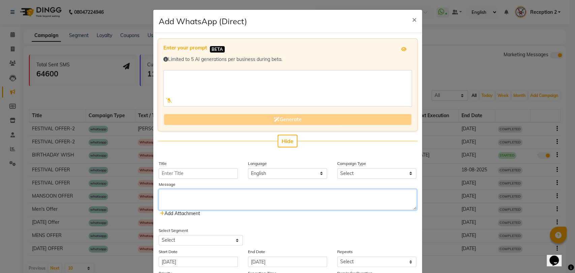
click at [307, 198] on textarea at bounding box center [288, 199] width 258 height 21
paste textarea "[URL][DOMAIN_NAME]"
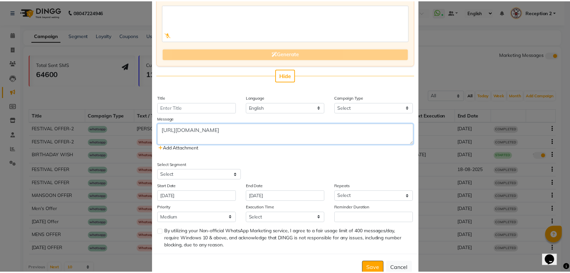
scroll to position [83, 0]
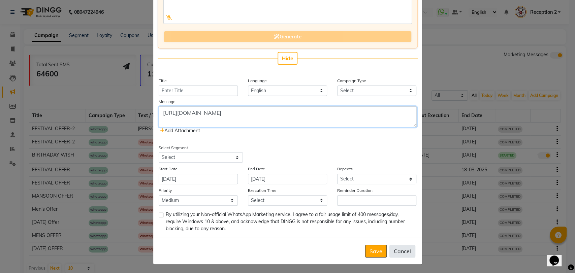
type textarea "[URL][DOMAIN_NAME]"
click at [397, 248] on button "Cancel" at bounding box center [403, 251] width 26 height 13
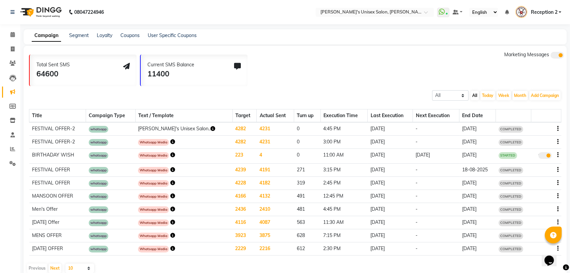
click at [175, 143] on icon "button" at bounding box center [172, 142] width 5 height 5
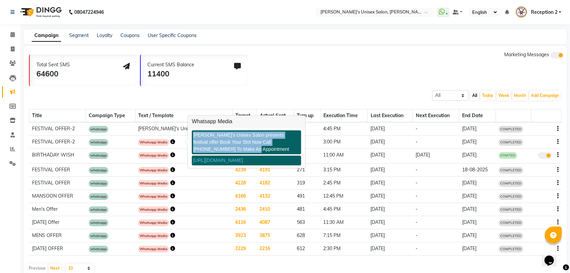
copy div "[PERSON_NAME]'s Unisex Salon presents festival offer Book Your Slot Now Call [P…"
drag, startPoint x: 193, startPoint y: 136, endPoint x: 225, endPoint y: 149, distance: 34.3
click at [225, 149] on div "[PERSON_NAME]'s Unisex Salon presents festival offer Book Your Slot Now Call [P…" at bounding box center [246, 142] width 109 height 24
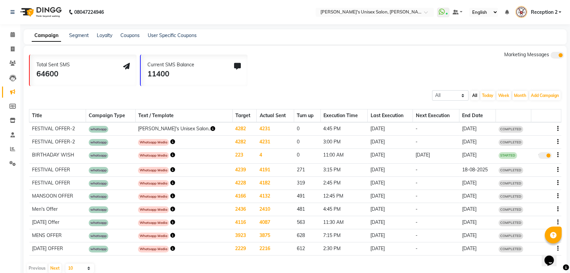
click at [540, 88] on div "Total Sent SMS 64600 Current SMS Balance 11400 Marketing Messages All Scheduled…" at bounding box center [295, 161] width 543 height 230
click at [536, 98] on button "Add Campaign" at bounding box center [544, 95] width 31 height 9
click at [523, 126] on div "WhatsApp (Direct)" at bounding box center [538, 127] width 57 height 10
select select "2"
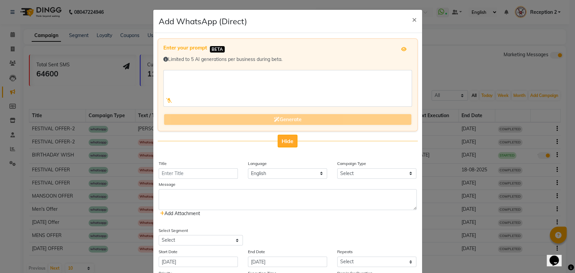
click at [284, 146] on button "Hide" at bounding box center [288, 141] width 20 height 13
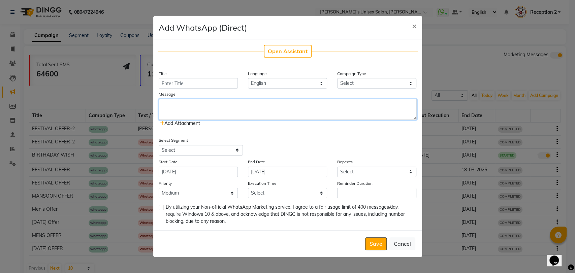
click at [255, 99] on textarea at bounding box center [288, 109] width 258 height 21
paste textarea "[URL][DOMAIN_NAME]"
type textarea "[URL][DOMAIN_NAME]"
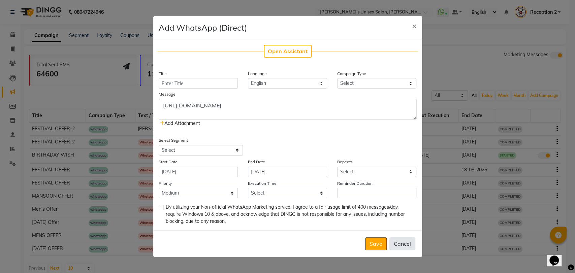
click at [403, 242] on button "Cancel" at bounding box center [403, 244] width 26 height 13
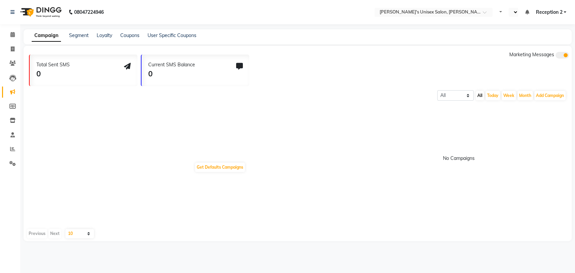
select select "en"
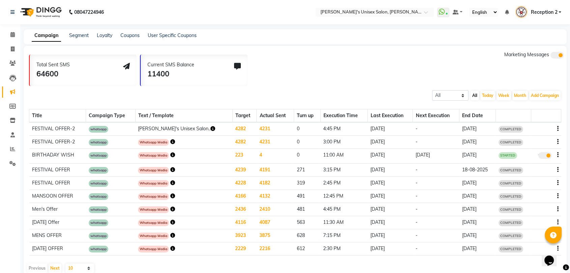
click at [175, 142] on icon "button" at bounding box center [172, 142] width 5 height 5
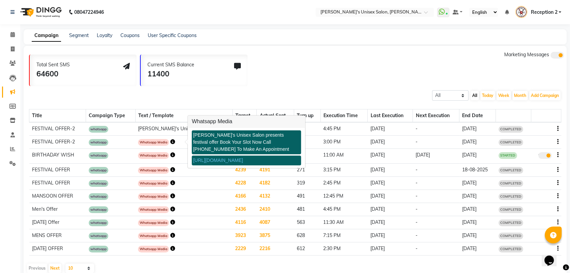
drag, startPoint x: 181, startPoint y: 142, endPoint x: 187, endPoint y: 139, distance: 7.2
click at [187, 139] on body "08047224946 Select Location × Nitin's Unisex Salon, [PERSON_NAME] Nagar WhatsAp…" at bounding box center [285, 136] width 570 height 273
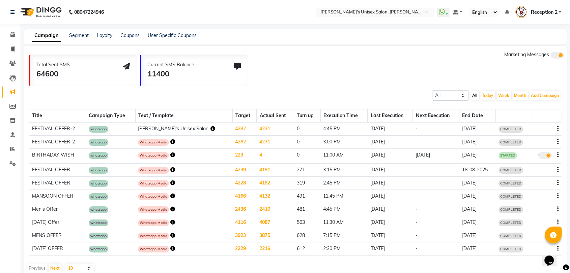
click at [175, 142] on icon "button" at bounding box center [172, 142] width 5 height 5
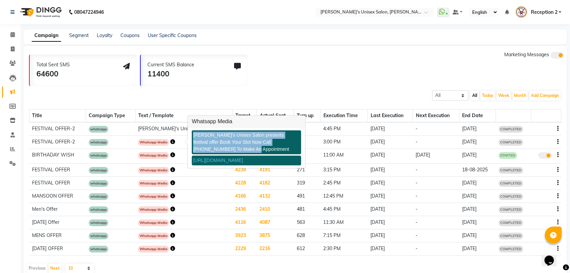
copy div "[PERSON_NAME]'s Unisex Salon presents festival offer Book Your Slot Now Call [P…"
drag, startPoint x: 193, startPoint y: 133, endPoint x: 227, endPoint y: 150, distance: 38.0
click at [227, 150] on div "[PERSON_NAME]'s Unisex Salon presents festival offer Book Your Slot Now Call [P…" at bounding box center [246, 142] width 109 height 24
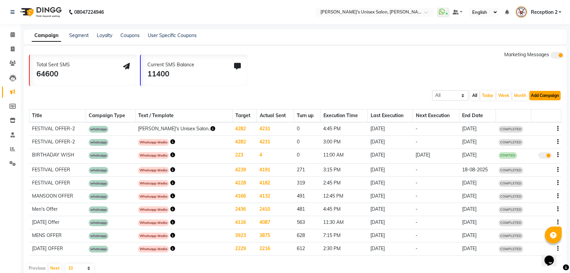
click at [538, 92] on button "Add Campaign" at bounding box center [544, 95] width 31 height 9
click at [523, 124] on div "WhatsApp (Direct)" at bounding box center [538, 127] width 57 height 10
select select "2"
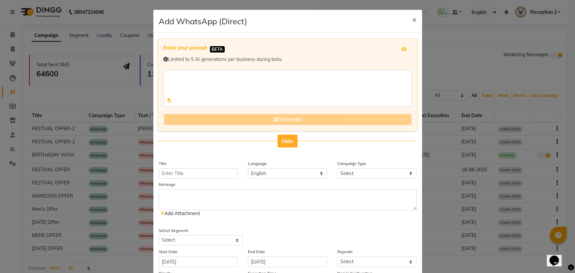
click at [291, 138] on button "Hide" at bounding box center [288, 141] width 20 height 13
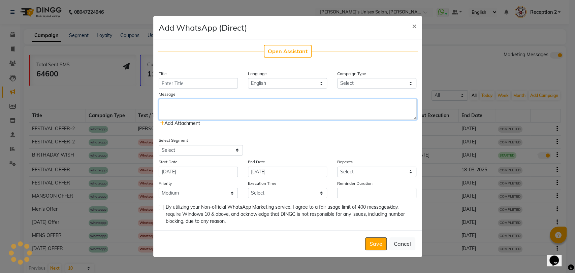
click at [256, 109] on textarea at bounding box center [288, 109] width 258 height 21
paste textarea "[PERSON_NAME]'s Unisex Salon presents festival offer Book Your Slot Now Call [P…"
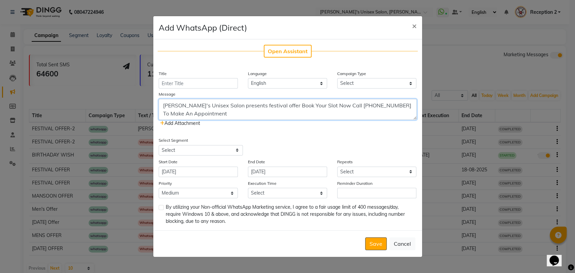
type textarea "[PERSON_NAME]'s Unisex Salon presents festival offer Book Your Slot Now Call [P…"
click at [187, 123] on span "Add Attachment" at bounding box center [180, 123] width 40 height 6
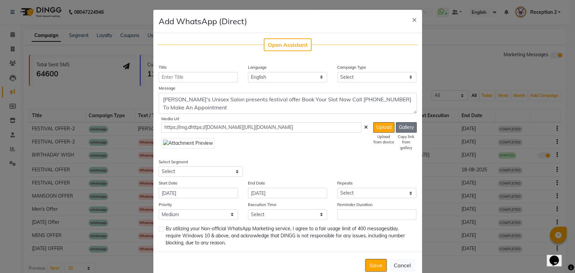
click at [402, 122] on button "Gallery" at bounding box center [406, 127] width 21 height 10
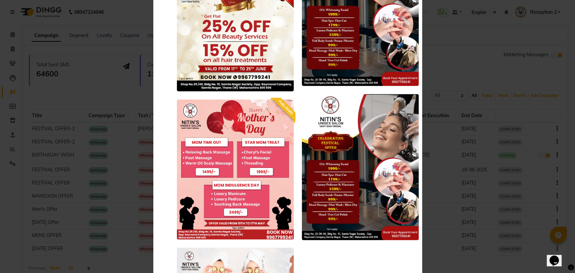
scroll to position [7815, 0]
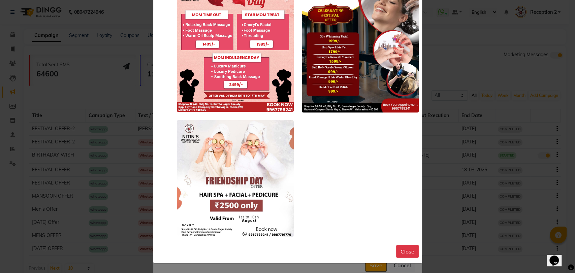
click at [324, 72] on img at bounding box center [360, 40] width 117 height 146
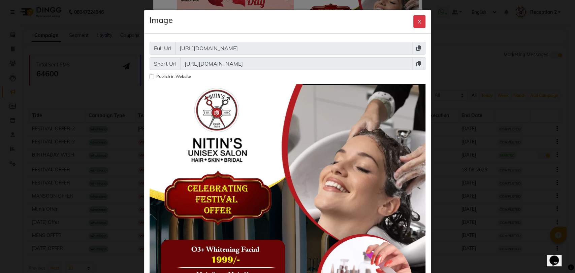
click at [417, 63] on icon at bounding box center [419, 63] width 5 height 5
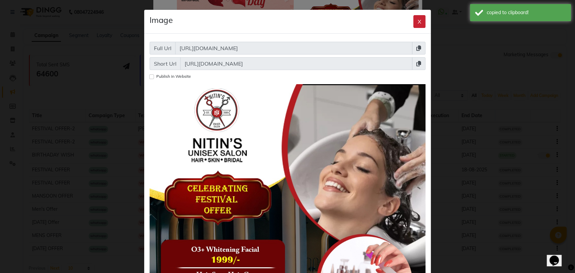
click at [418, 17] on button "X" at bounding box center [420, 21] width 12 height 13
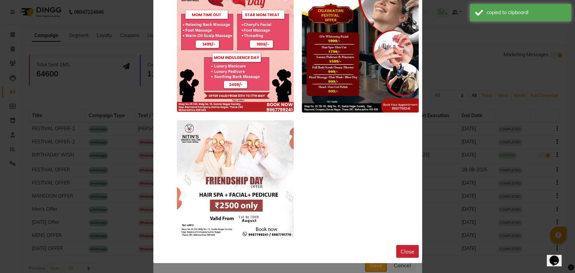
click at [398, 248] on button "Close" at bounding box center [407, 251] width 23 height 13
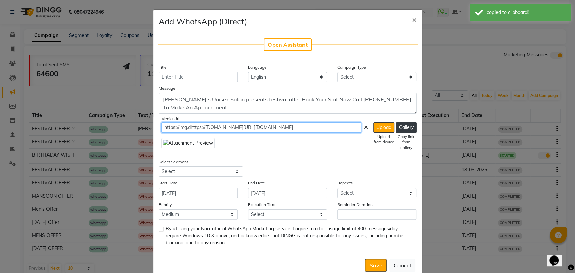
click at [353, 128] on input "https://img.dhttps://[DOMAIN_NAME][URL][DOMAIN_NAME]" at bounding box center [261, 127] width 200 height 10
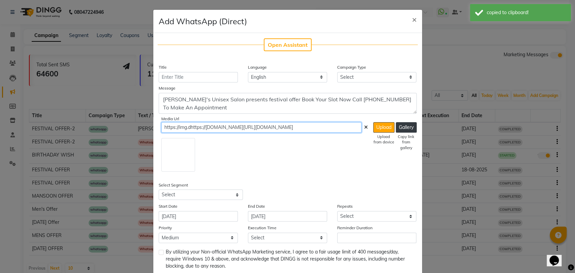
scroll to position [0, 0]
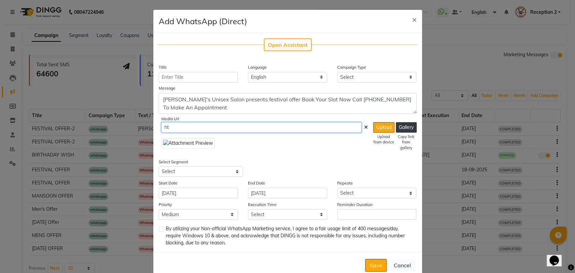
type input "h"
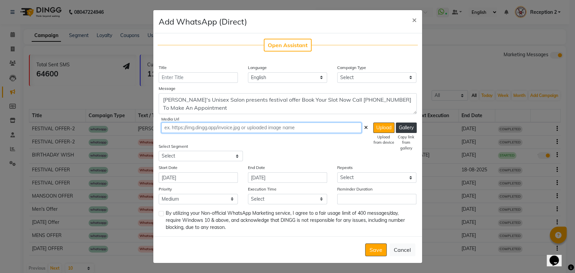
paste input "[URL][DOMAIN_NAME]"
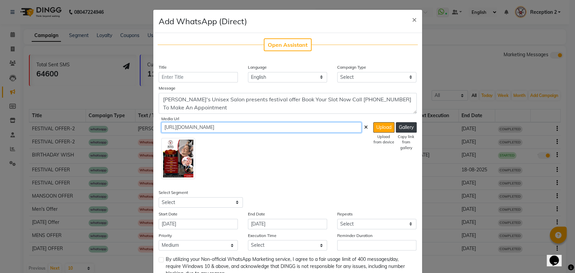
type input "[URL][DOMAIN_NAME]"
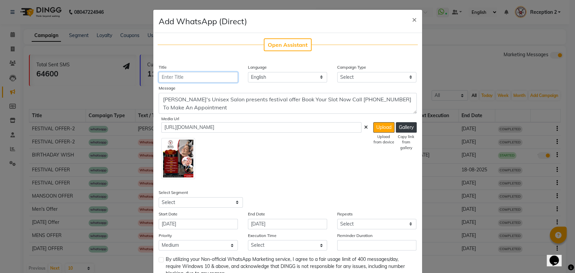
click at [216, 78] on input "Title" at bounding box center [198, 77] width 79 height 10
type input "FESTIVAL OFFER-2"
drag, startPoint x: 350, startPoint y: 80, endPoint x: 354, endPoint y: 118, distance: 38.7
click at [354, 118] on div "Open Assistant Title FESTIVAL OFFER-2 Language English Campaign Type Select Bir…" at bounding box center [287, 158] width 269 height 250
select select "3"
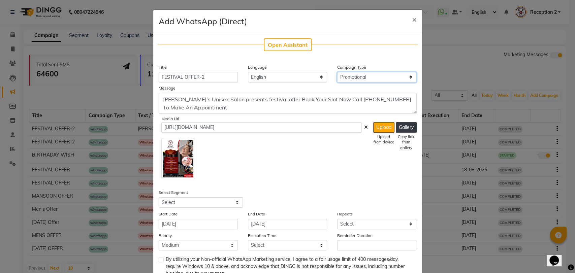
click at [337, 72] on select "Select Birthday Anniversary Promotional Service reminder" at bounding box center [376, 77] width 79 height 10
click at [189, 199] on select "Select All Customers All [DEMOGRAPHIC_DATA] Customer All [DEMOGRAPHIC_DATA] Cus…" at bounding box center [201, 203] width 84 height 10
select select "1356"
click at [159, 198] on select "Select All Customers All [DEMOGRAPHIC_DATA] Customer All [DEMOGRAPHIC_DATA] Cus…" at bounding box center [201, 203] width 84 height 10
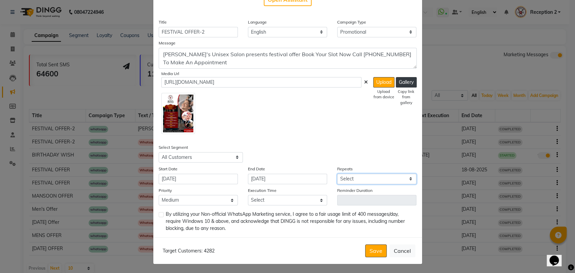
drag, startPoint x: 338, startPoint y: 176, endPoint x: 341, endPoint y: 194, distance: 18.1
click at [341, 194] on div "Open Assistant Title FESTIVAL OFFER-2 Language English Campaign Type Select Bir…" at bounding box center [287, 113] width 269 height 250
select select "1"
click at [337, 174] on select "Select Once Daily Alternate Day Weekly Monthly Yearly" at bounding box center [376, 179] width 79 height 10
click at [269, 201] on select "Select 09:00 AM 09:15 AM 09:30 AM 09:45 AM 10:00 AM 10:15 AM 10:30 AM 10:45 AM …" at bounding box center [287, 200] width 79 height 10
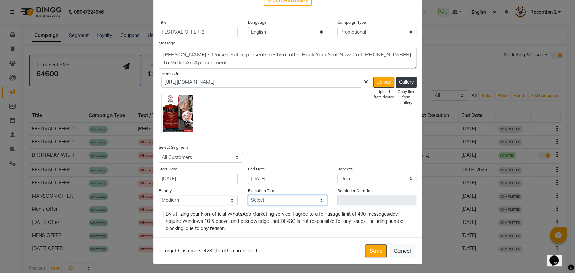
select select "1035"
click at [248, 195] on select "Select 09:00 AM 09:15 AM 09:30 AM 09:45 AM 10:00 AM 10:15 AM 10:30 AM 10:45 AM …" at bounding box center [287, 200] width 79 height 10
click at [159, 214] on label at bounding box center [161, 214] width 5 height 5
click at [159, 214] on input "checkbox" at bounding box center [161, 215] width 4 height 4
checkbox input "true"
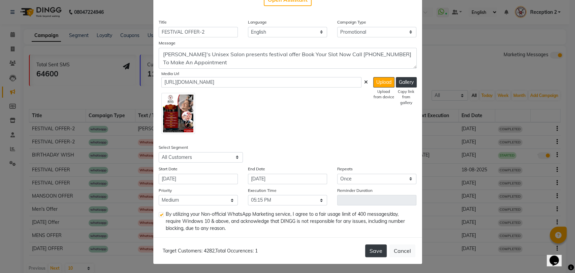
click at [379, 250] on button "Save" at bounding box center [376, 251] width 22 height 13
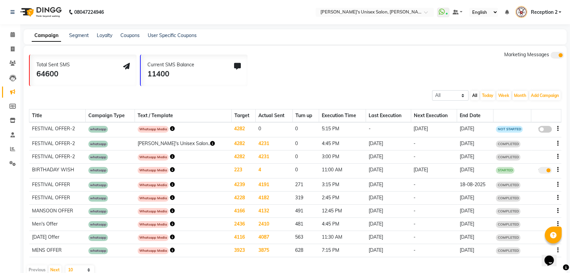
click at [549, 130] on span at bounding box center [544, 129] width 13 height 7
click at [547, 130] on input "false" at bounding box center [547, 130] width 0 height 0
select select "3"
select select "1356"
select select "1"
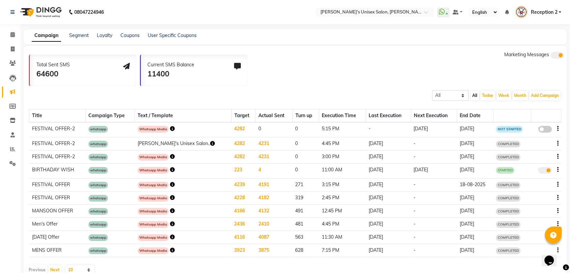
select select "2"
select select "1035"
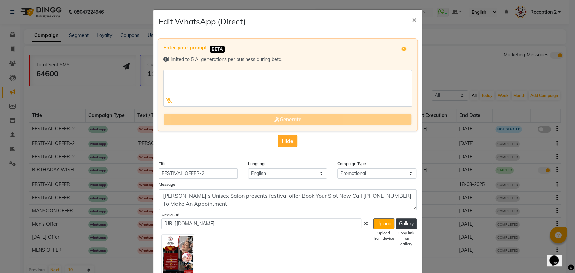
click at [287, 140] on span "Hide" at bounding box center [288, 141] width 12 height 7
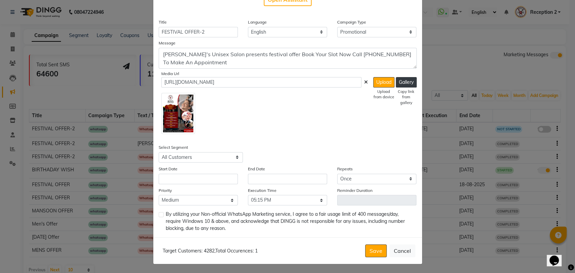
click at [218, 185] on div "Open Assistant Title FESTIVAL OFFER-2 Language English Campaign Type Select Bir…" at bounding box center [287, 113] width 269 height 250
click at [218, 176] on input "text" at bounding box center [198, 179] width 79 height 10
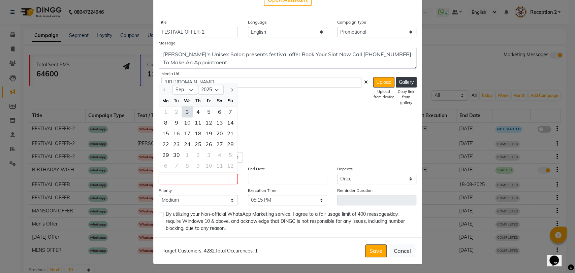
click at [186, 112] on div "3" at bounding box center [187, 112] width 11 height 11
type input "[DATE]"
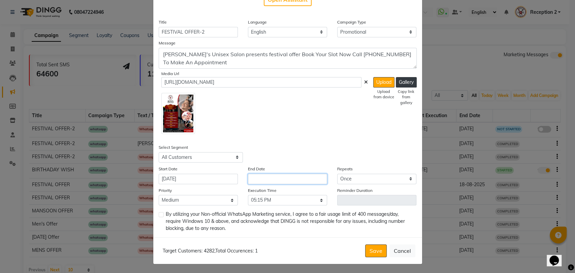
click at [277, 179] on input "text" at bounding box center [287, 179] width 79 height 10
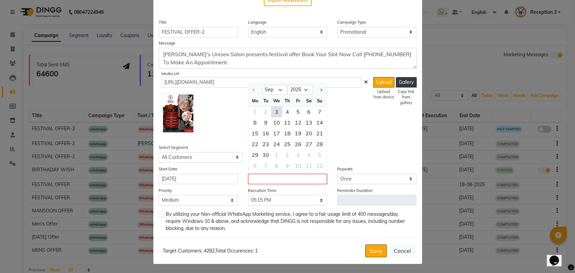
click at [271, 108] on div "3" at bounding box center [276, 112] width 11 height 11
type input "[DATE]"
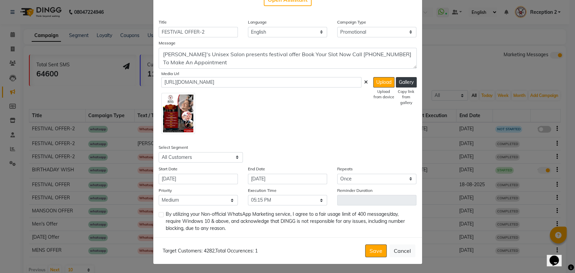
click at [159, 214] on label at bounding box center [161, 214] width 5 height 5
click at [159, 214] on input "checkbox" at bounding box center [161, 215] width 4 height 4
checkbox input "true"
click at [372, 250] on button "Save" at bounding box center [376, 251] width 22 height 13
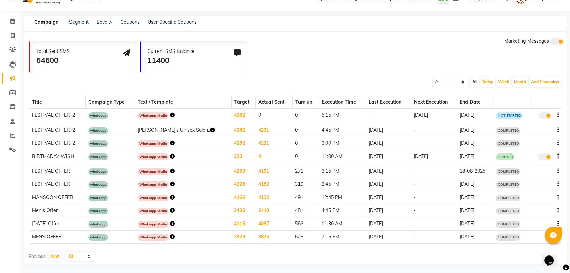
scroll to position [14, 0]
click at [366, 137] on td "[DATE]" at bounding box center [388, 143] width 45 height 13
click at [15, 32] on span at bounding box center [13, 36] width 12 height 8
select select "service"
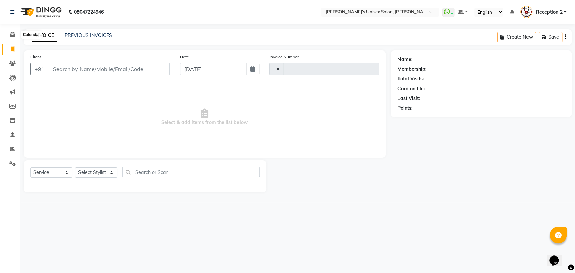
type input "2336"
select select "62"
click at [94, 71] on input "Client" at bounding box center [109, 69] width 121 height 13
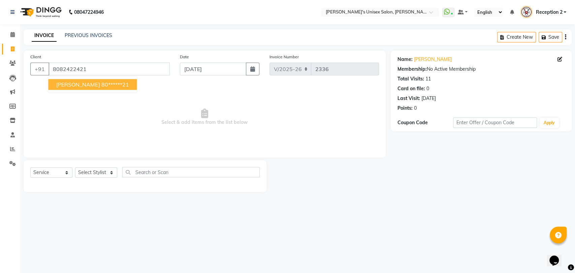
click at [97, 85] on span "[PERSON_NAME]" at bounding box center [77, 84] width 43 height 7
type input "80******21"
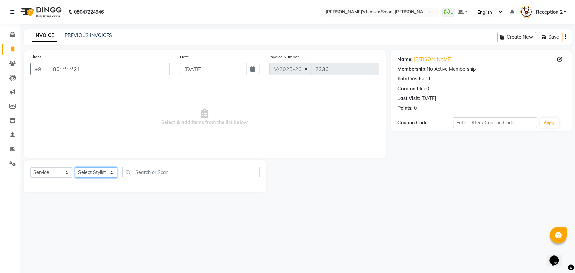
click at [102, 173] on select "Select Stylist [PERSON_NAME] [PERSON_NAME] DEEPA [PERSON_NAME] NEHA Nitin [PERS…" at bounding box center [96, 173] width 42 height 10
select select "32881"
click at [75, 168] on select "Select Stylist [PERSON_NAME] [PERSON_NAME] DEEPA [PERSON_NAME] NEHA Nitin [PERS…" at bounding box center [96, 173] width 42 height 10
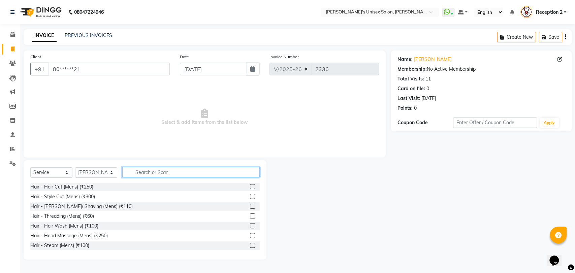
click at [145, 174] on input "text" at bounding box center [191, 172] width 138 height 10
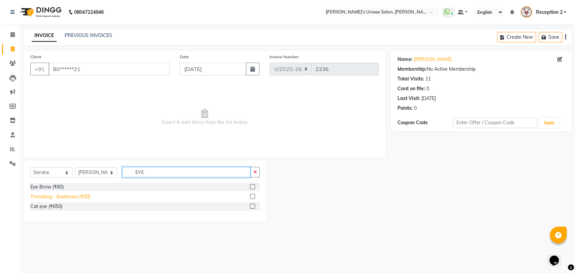
type input "EYE"
click at [73, 198] on div "Threading - Eyebrows (₹50)" at bounding box center [60, 196] width 60 height 7
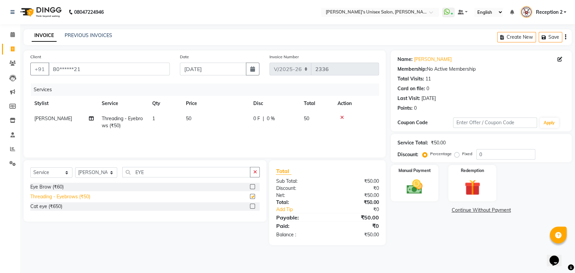
checkbox input "false"
click at [434, 194] on div "Manual Payment" at bounding box center [415, 183] width 50 height 38
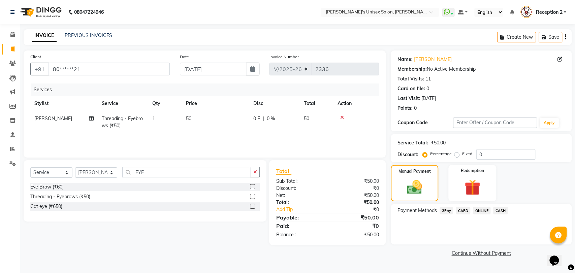
click at [498, 209] on span "CASH" at bounding box center [500, 211] width 14 height 8
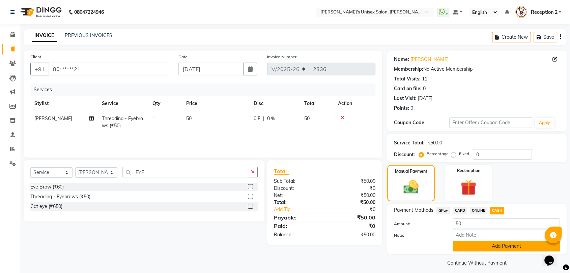
click at [503, 247] on button "Add Payment" at bounding box center [505, 246] width 107 height 10
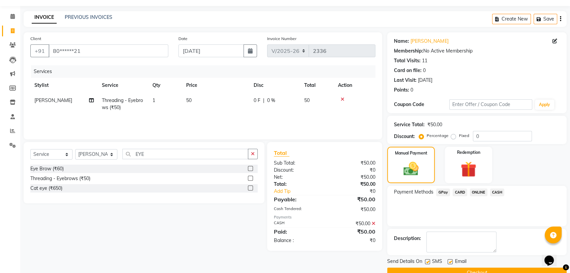
scroll to position [33, 0]
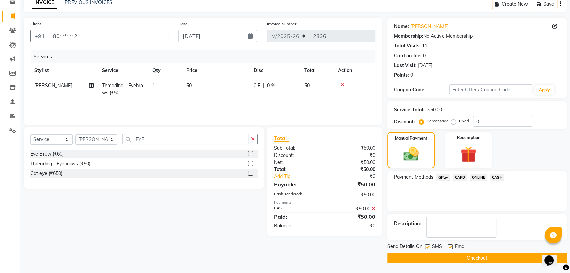
click at [485, 260] on button "Checkout" at bounding box center [476, 258] width 179 height 10
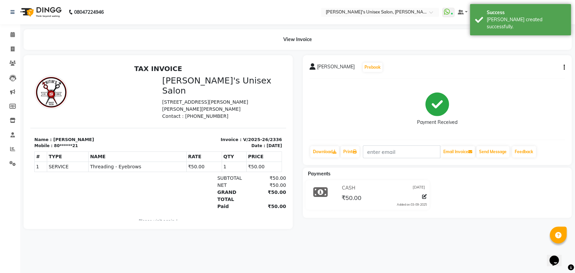
drag, startPoint x: 485, startPoint y: 260, endPoint x: 380, endPoint y: 269, distance: 104.9
click at [380, 269] on div "08047224946 Select Location × Nitin's Unisex Salon, [PERSON_NAME] Nagar WhatsAp…" at bounding box center [287, 136] width 575 height 273
